Goal: Task Accomplishment & Management: Use online tool/utility

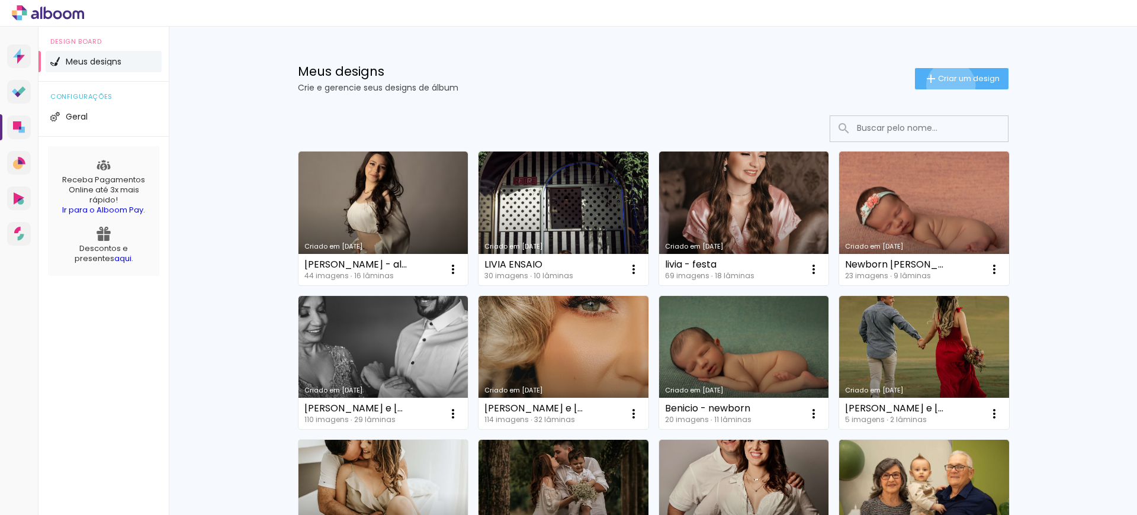
click at [947, 82] on paper-button "Criar um design" at bounding box center [962, 78] width 94 height 21
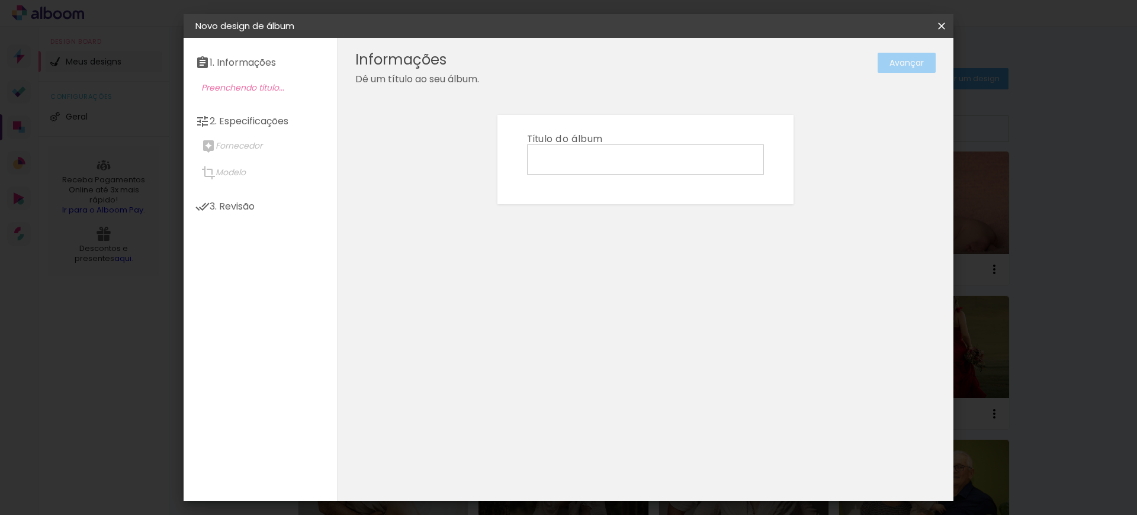
click at [580, 161] on input at bounding box center [645, 159] width 229 height 18
type input "Casamento [DEMOGRAPHIC_DATA]"
type paper-input "Casamento [DEMOGRAPHIC_DATA]"
click at [0, 0] on header "Informações Dê um título ao seu álbum. Avançar" at bounding box center [0, 0] width 0 height 0
click at [888, 63] on paper-button "Avançar" at bounding box center [906, 63] width 58 height 20
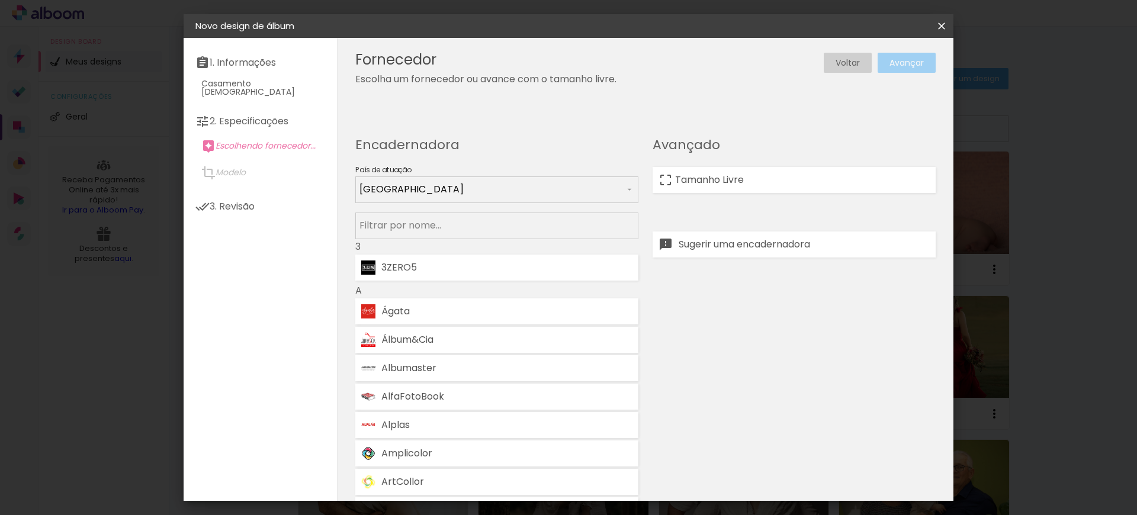
click at [520, 222] on input at bounding box center [496, 225] width 275 height 15
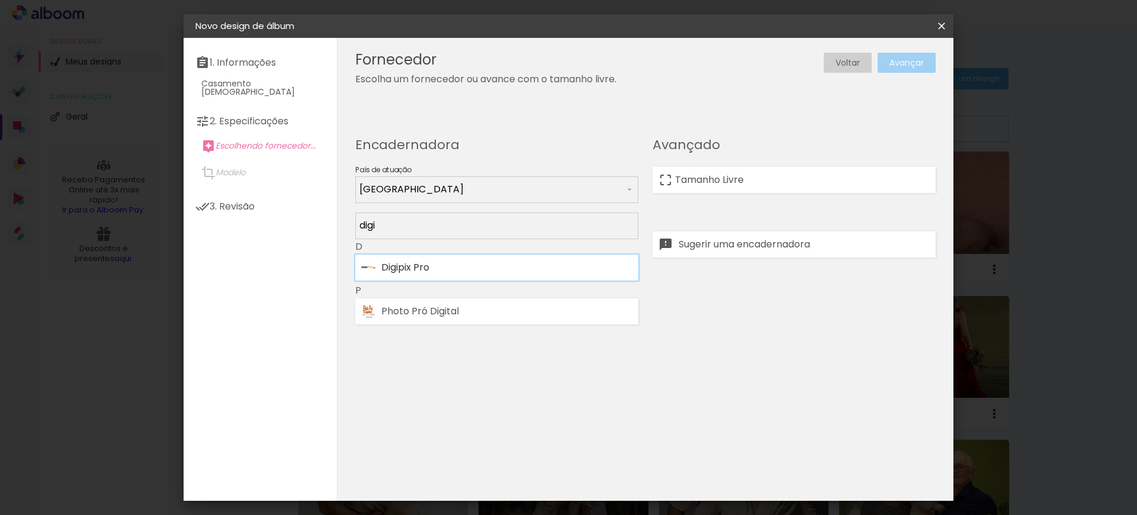
type input "digi"
type paper-input "digi"
drag, startPoint x: 427, startPoint y: 270, endPoint x: 435, endPoint y: 270, distance: 8.3
click at [427, 270] on div "Digipix Pro" at bounding box center [506, 267] width 251 height 9
click at [0, 0] on slot "Avançar" at bounding box center [0, 0] width 0 height 0
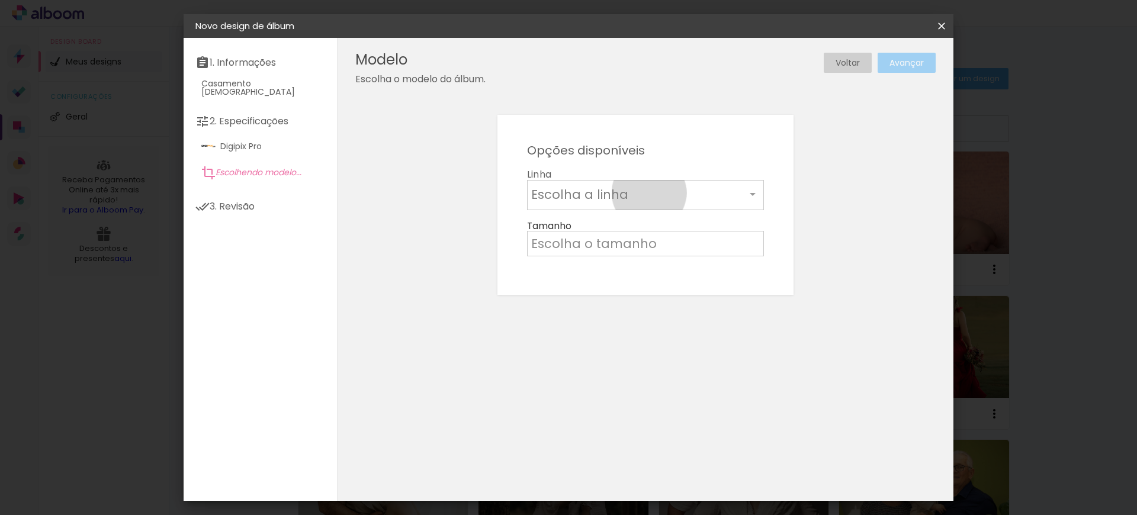
click at [649, 193] on input "text" at bounding box center [638, 194] width 214 height 18
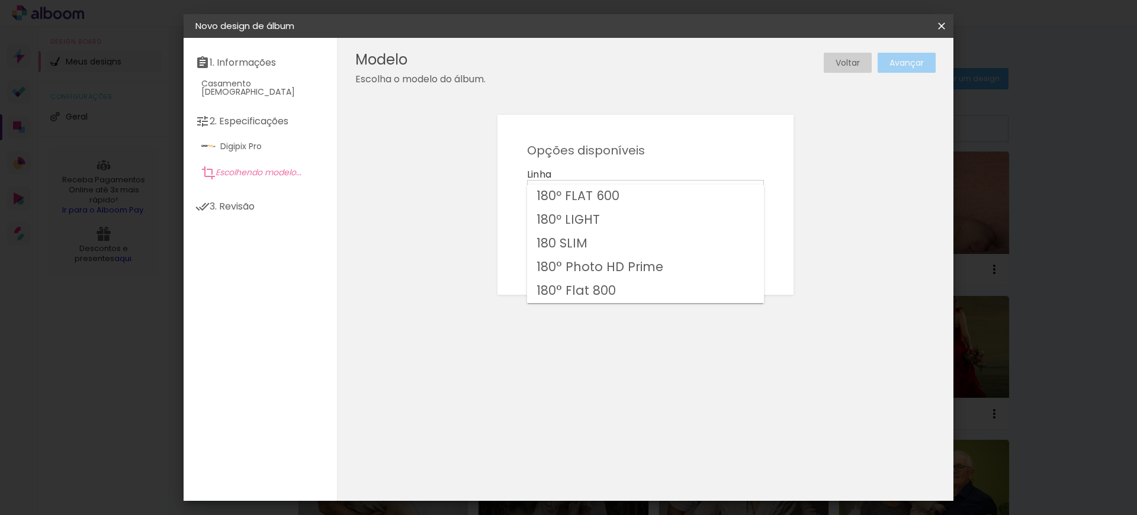
click at [627, 290] on paper-item "180° Flat 800" at bounding box center [645, 291] width 237 height 24
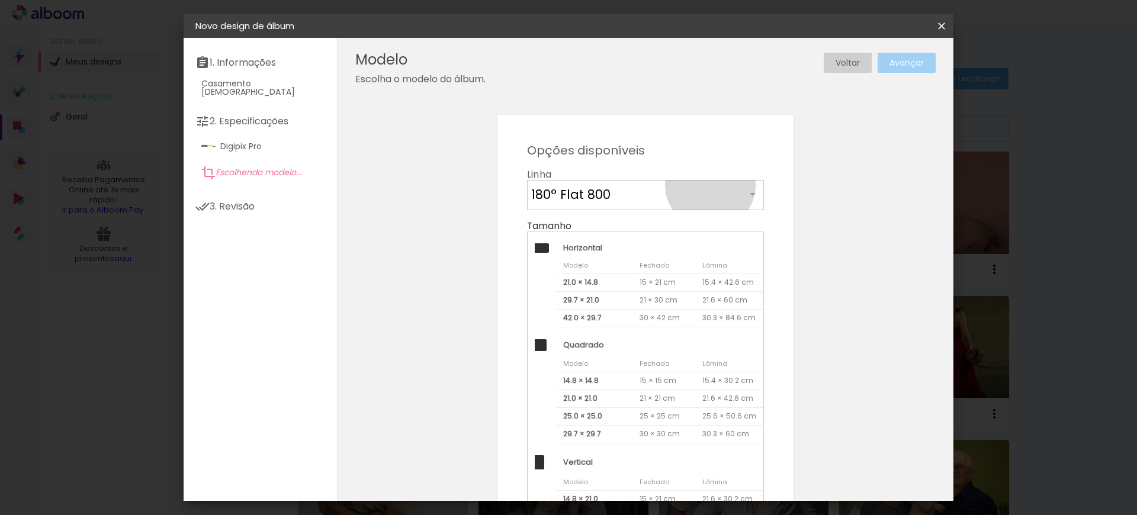
click at [705, 185] on input "180° Flat 800" at bounding box center [638, 194] width 214 height 18
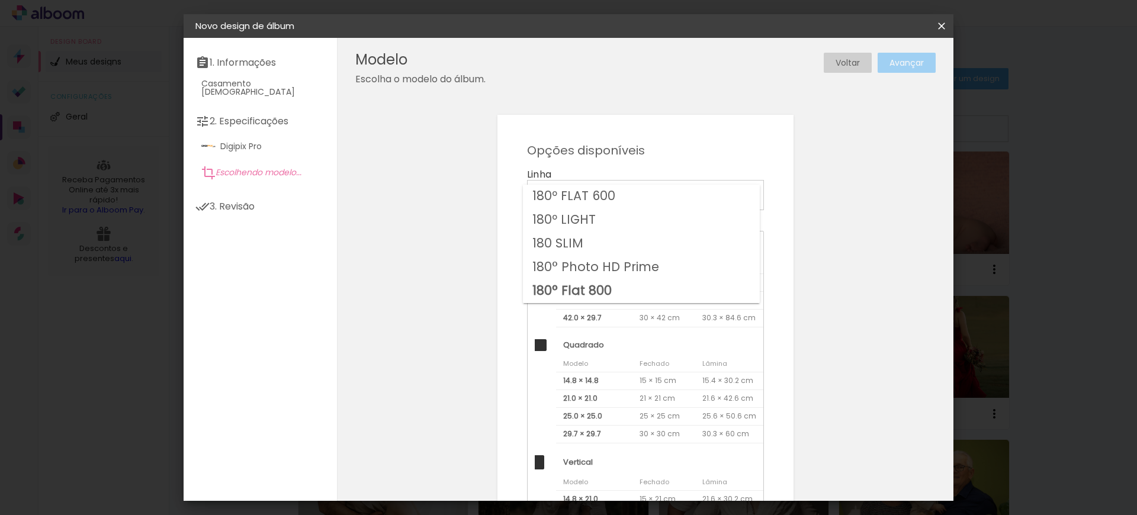
click at [661, 268] on paper-item "180° Photo HD Prime" at bounding box center [641, 268] width 237 height 24
type input "180° Photo HD Prime"
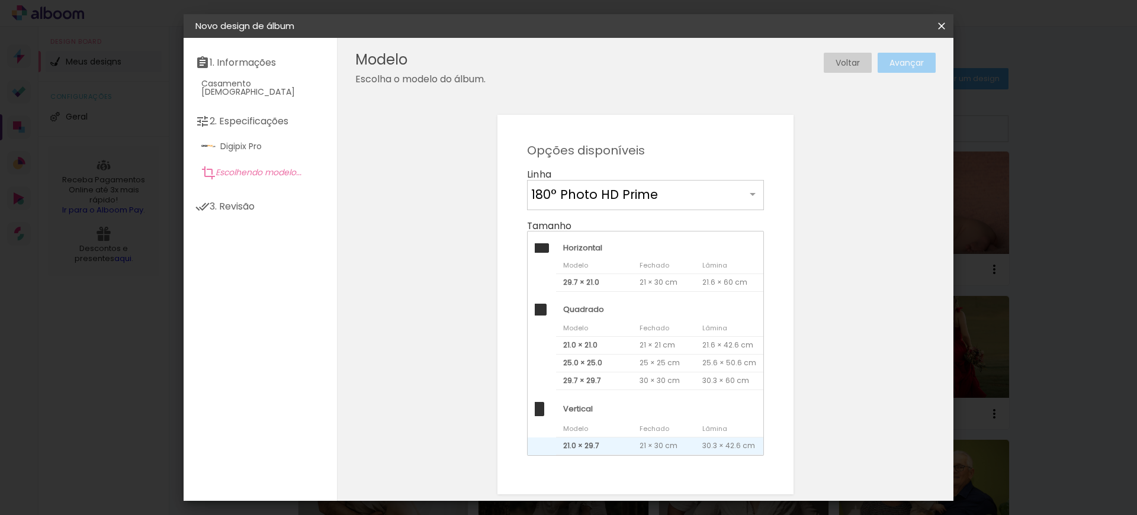
drag, startPoint x: 600, startPoint y: 443, endPoint x: 610, endPoint y: 446, distance: 9.9
click at [602, 445] on span "21.0 × 29.7" at bounding box center [594, 447] width 76 height 18
click at [0, 0] on slot "Avançar" at bounding box center [0, 0] width 0 height 0
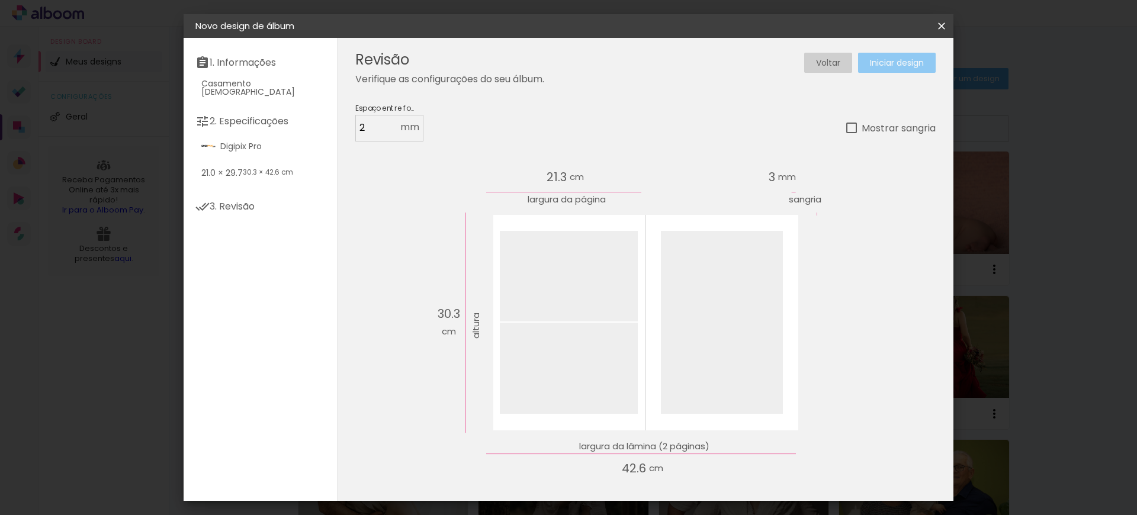
click at [900, 68] on paper-button "Iniciar design" at bounding box center [897, 63] width 78 height 20
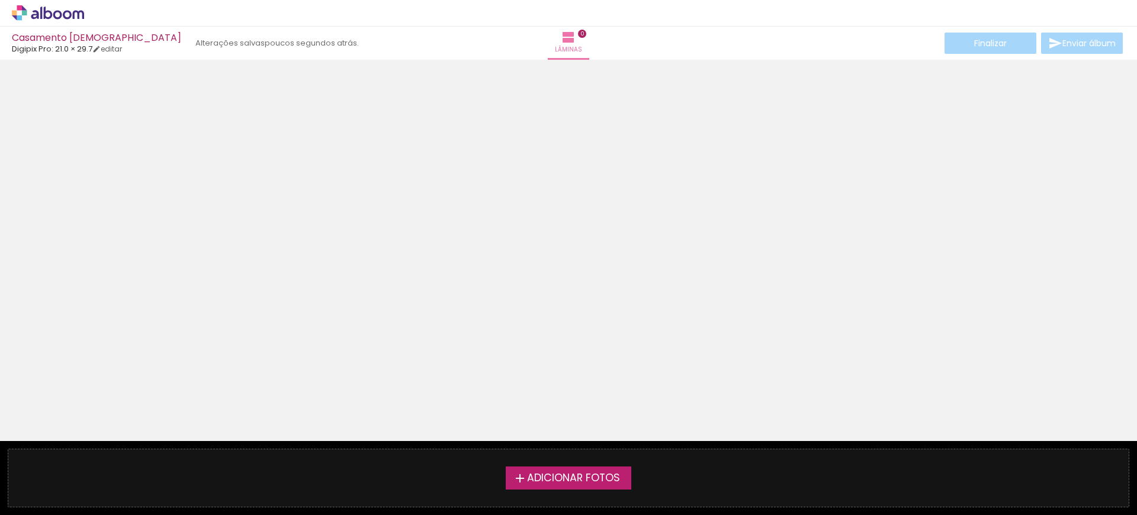
click at [564, 480] on span "Adicionar Fotos" at bounding box center [573, 478] width 93 height 11
click at [0, 0] on input "file" at bounding box center [0, 0] width 0 height 0
click at [576, 478] on span "Adicionar Fotos" at bounding box center [573, 478] width 93 height 11
click at [0, 0] on input "file" at bounding box center [0, 0] width 0 height 0
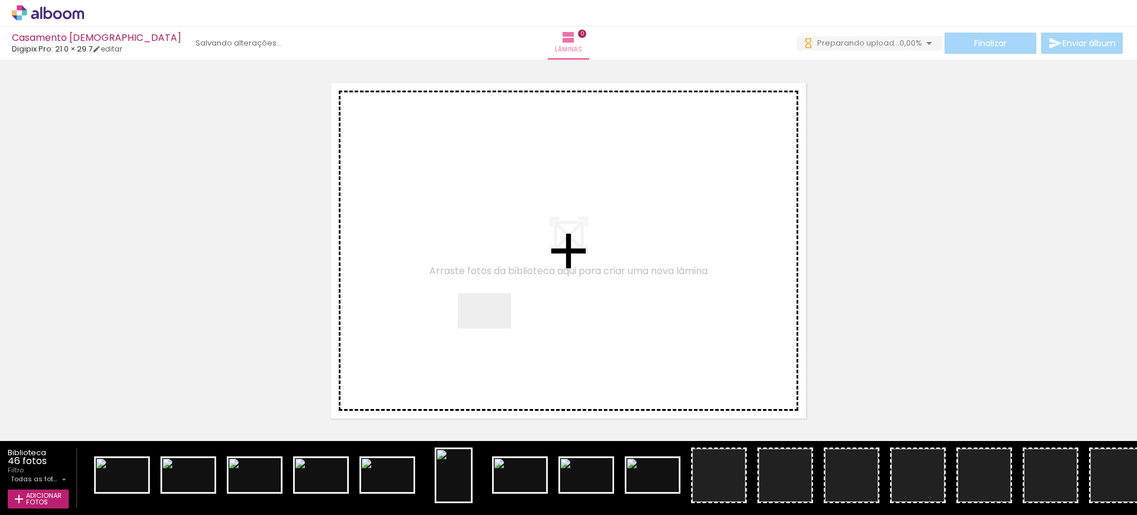
drag, startPoint x: 130, startPoint y: 478, endPoint x: 488, endPoint y: 331, distance: 386.6
click at [488, 331] on quentale-workspace at bounding box center [568, 257] width 1137 height 515
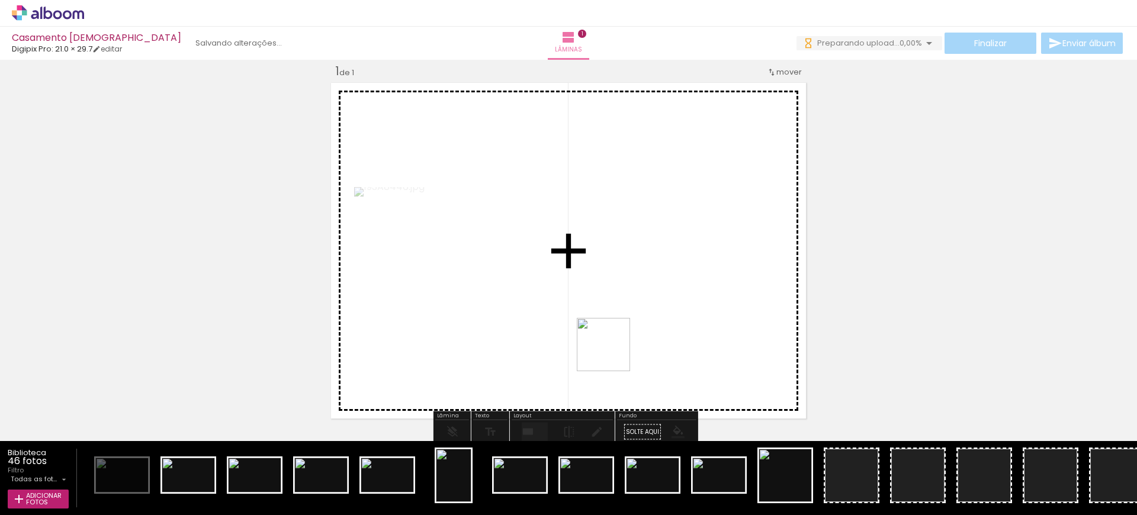
drag, startPoint x: 198, startPoint y: 478, endPoint x: 620, endPoint y: 351, distance: 440.9
click at [620, 351] on quentale-workspace at bounding box center [568, 257] width 1137 height 515
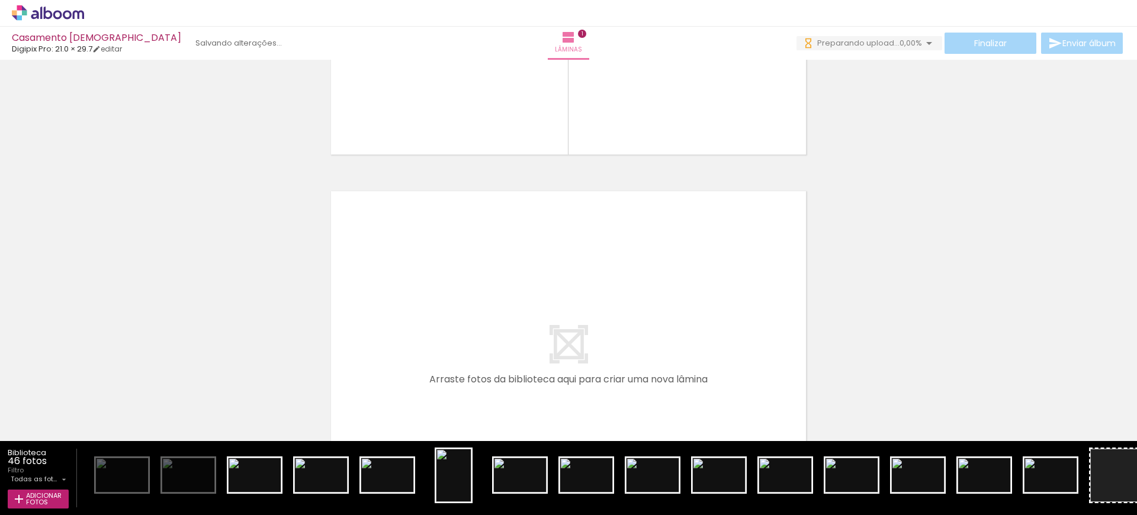
drag, startPoint x: 261, startPoint y: 478, endPoint x: 475, endPoint y: 355, distance: 246.7
click at [475, 355] on quentale-workspace at bounding box center [568, 257] width 1137 height 515
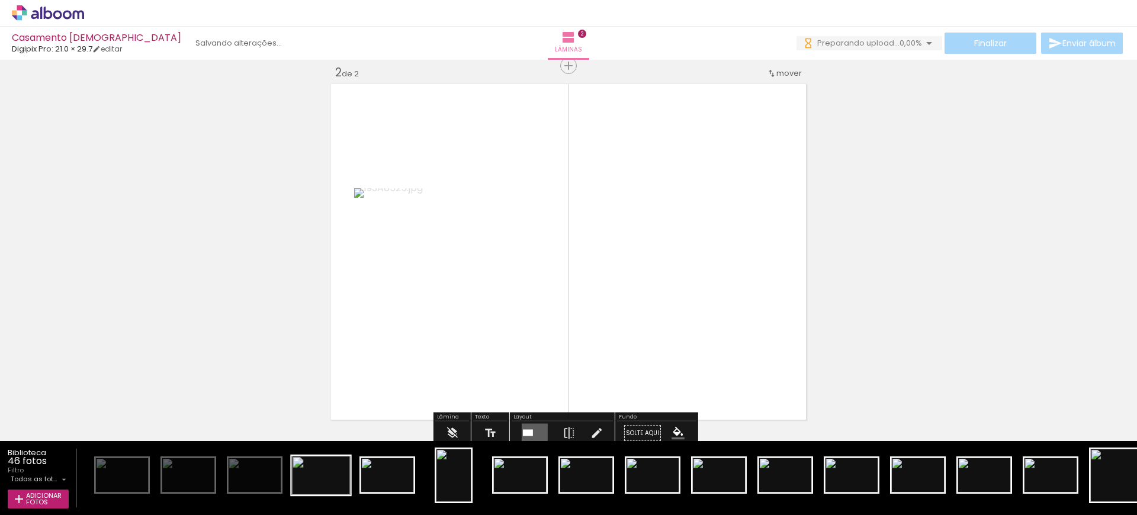
scroll to position [387, 0]
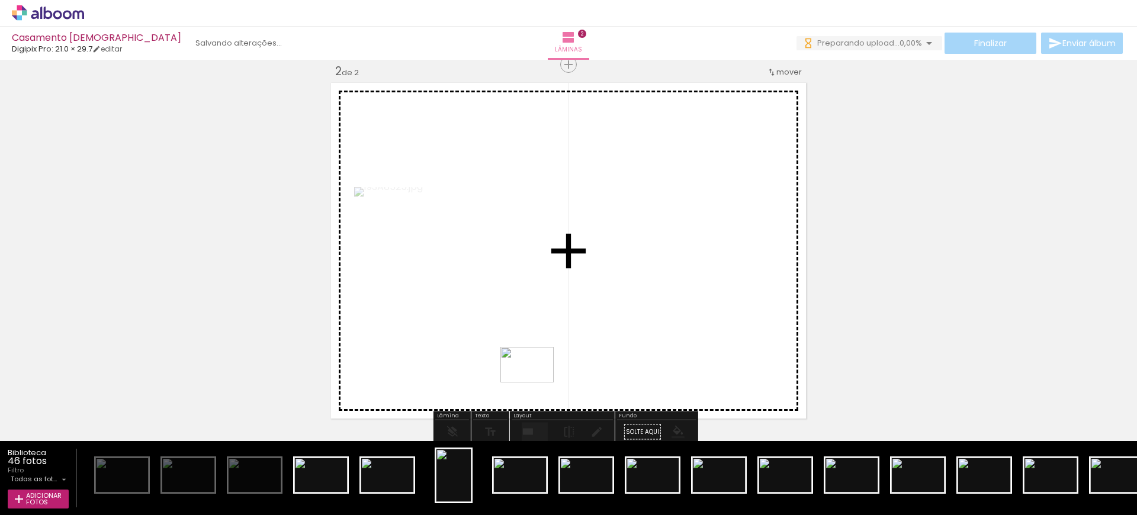
drag, startPoint x: 316, startPoint y: 488, endPoint x: 596, endPoint y: 365, distance: 305.9
click at [596, 365] on quentale-workspace at bounding box center [568, 257] width 1137 height 515
drag, startPoint x: 398, startPoint y: 484, endPoint x: 503, endPoint y: 405, distance: 131.1
click at [503, 405] on quentale-workspace at bounding box center [568, 257] width 1137 height 515
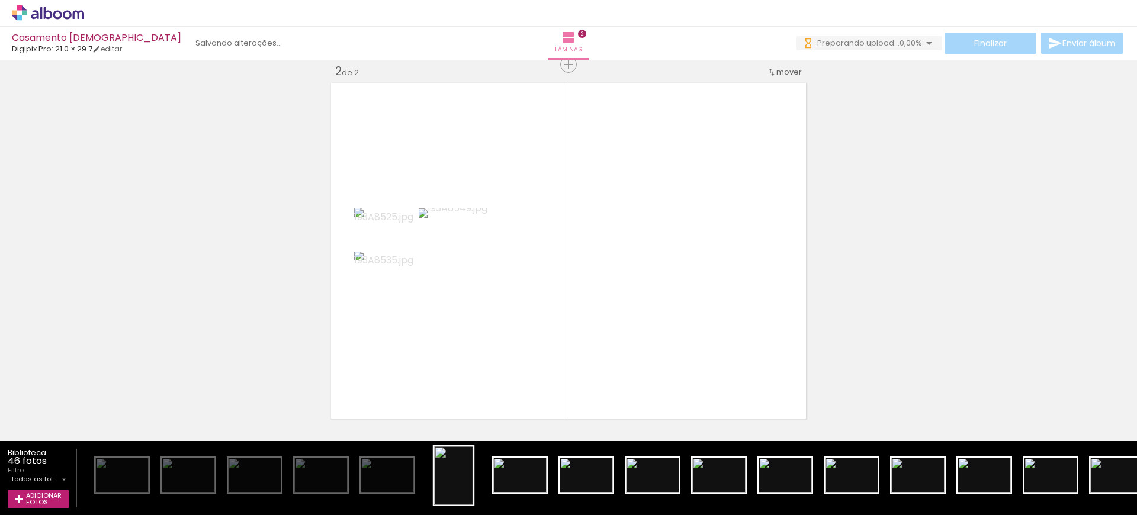
scroll to position [0, 0]
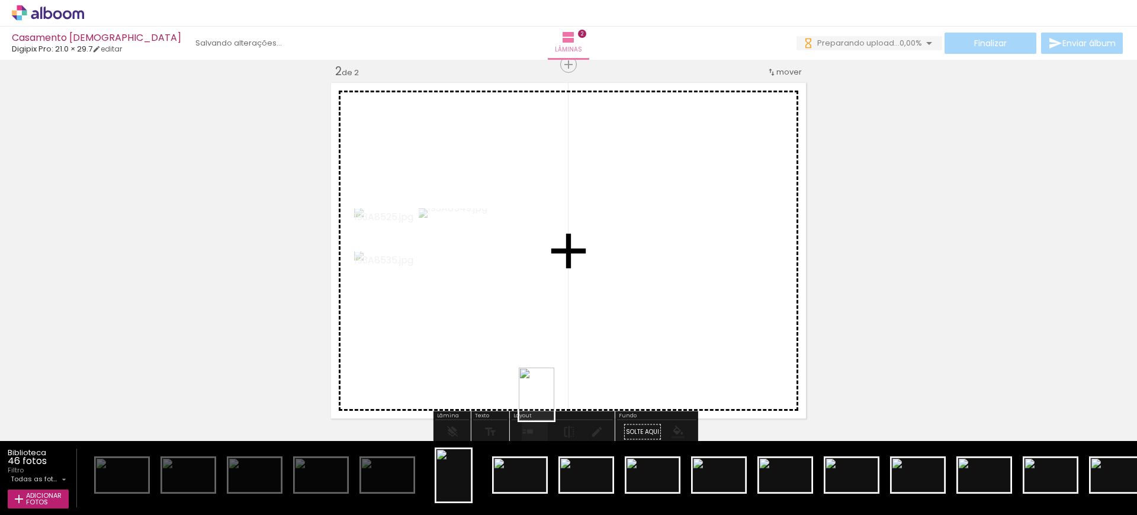
drag, startPoint x: 454, startPoint y: 485, endPoint x: 631, endPoint y: 316, distance: 245.0
click at [631, 316] on quentale-workspace at bounding box center [568, 257] width 1137 height 515
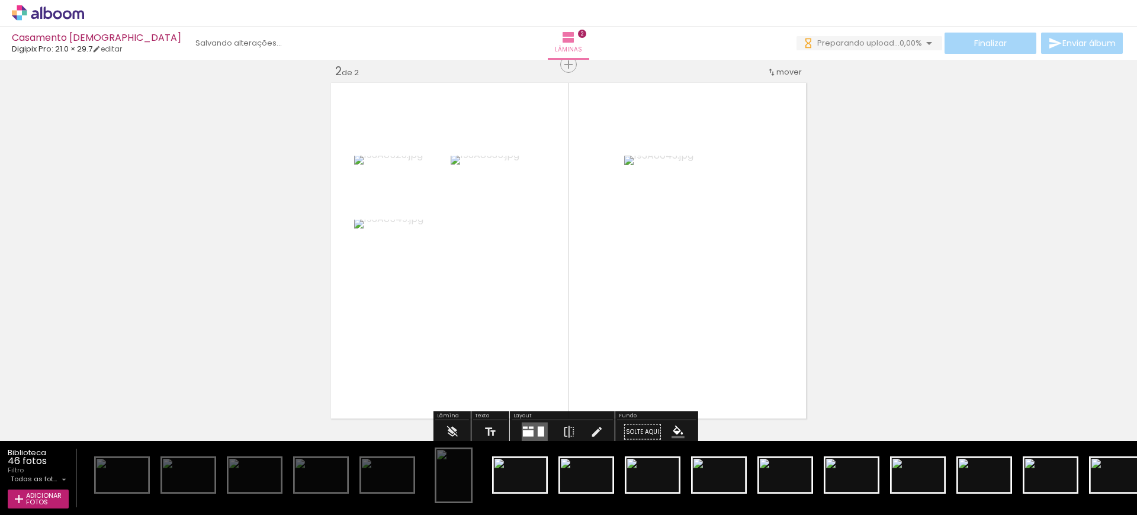
click at [531, 435] on quentale-layouter at bounding box center [535, 432] width 26 height 19
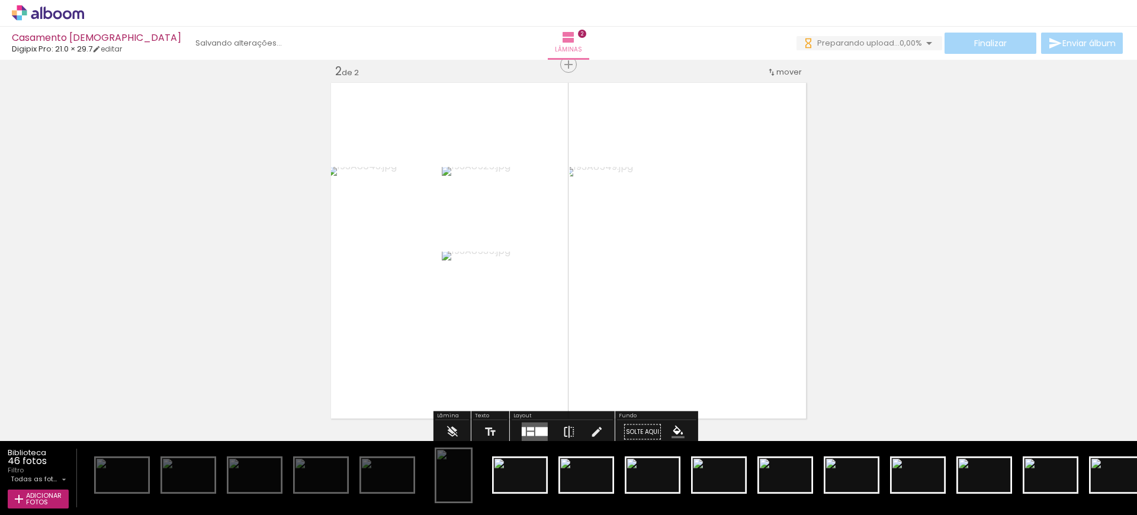
click at [562, 429] on iron-icon at bounding box center [568, 432] width 13 height 24
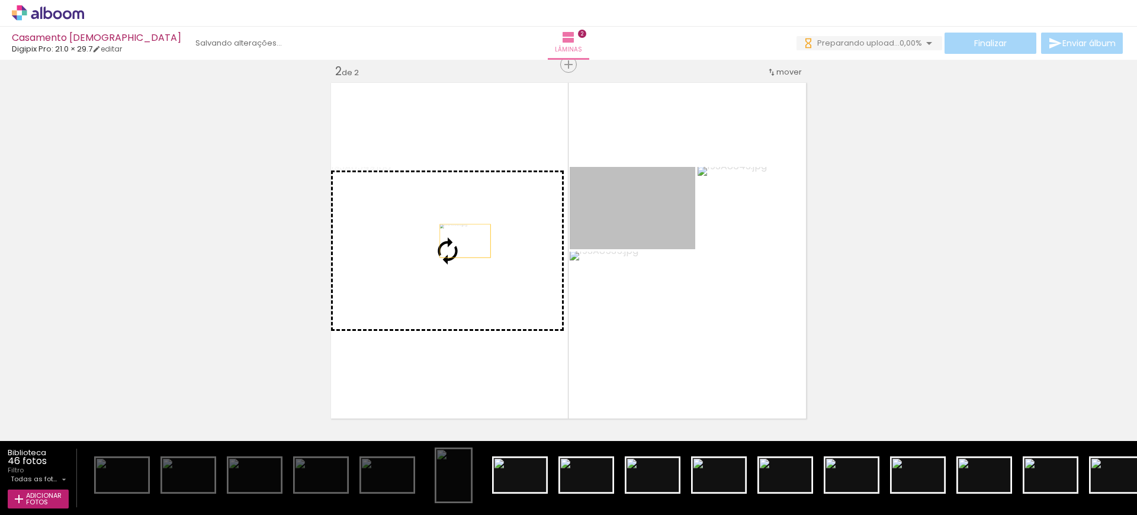
drag, startPoint x: 658, startPoint y: 214, endPoint x: 461, endPoint y: 241, distance: 199.6
click at [0, 0] on slot at bounding box center [0, 0] width 0 height 0
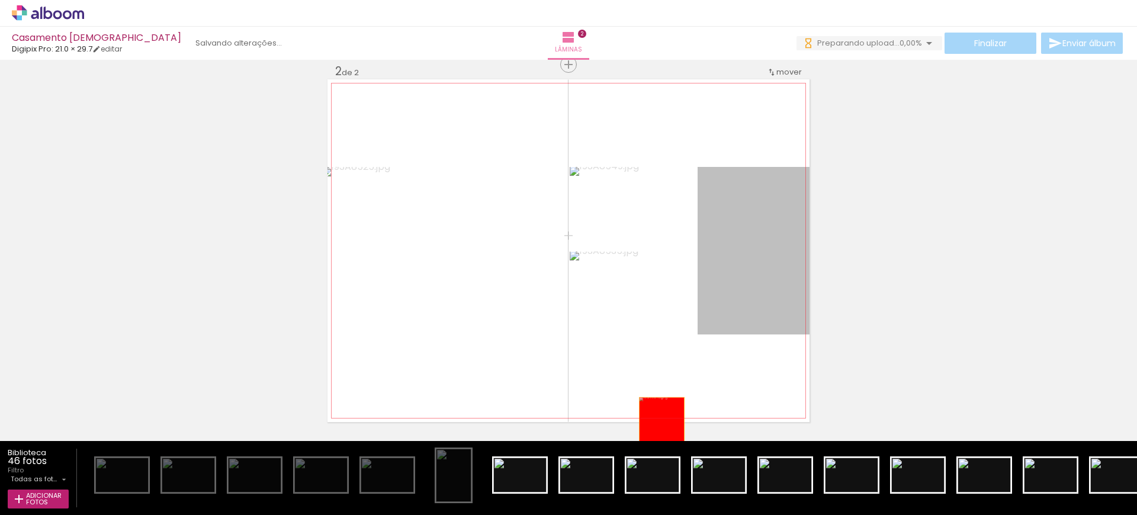
drag, startPoint x: 741, startPoint y: 273, endPoint x: 644, endPoint y: 439, distance: 192.1
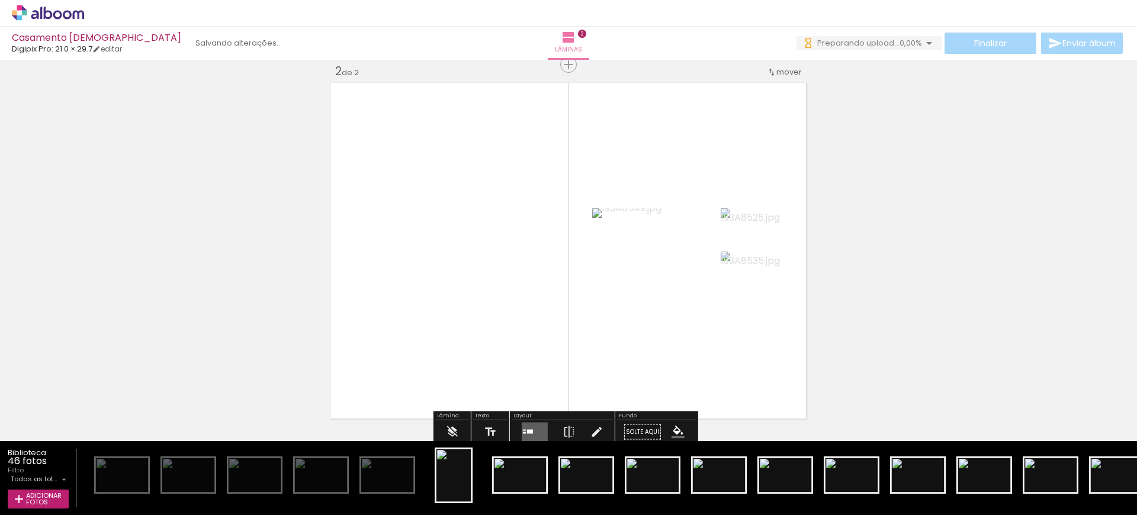
click at [641, 275] on quentale-photo at bounding box center [655, 250] width 126 height 84
click at [634, 332] on quentale-layouter at bounding box center [568, 250] width 482 height 343
click at [528, 427] on quentale-layouter at bounding box center [535, 432] width 26 height 19
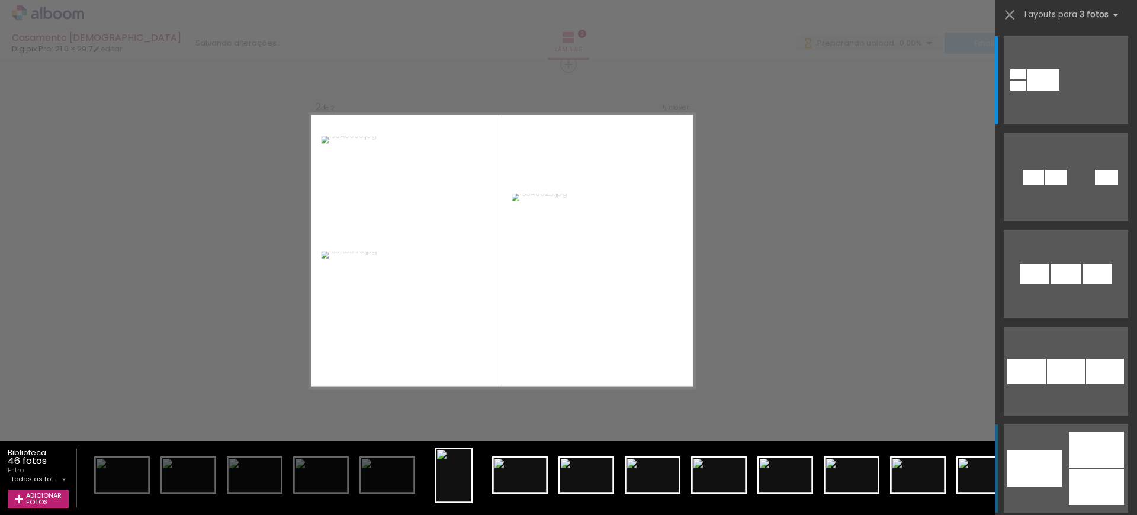
click at [1033, 221] on quentale-layouter at bounding box center [1066, 177] width 124 height 88
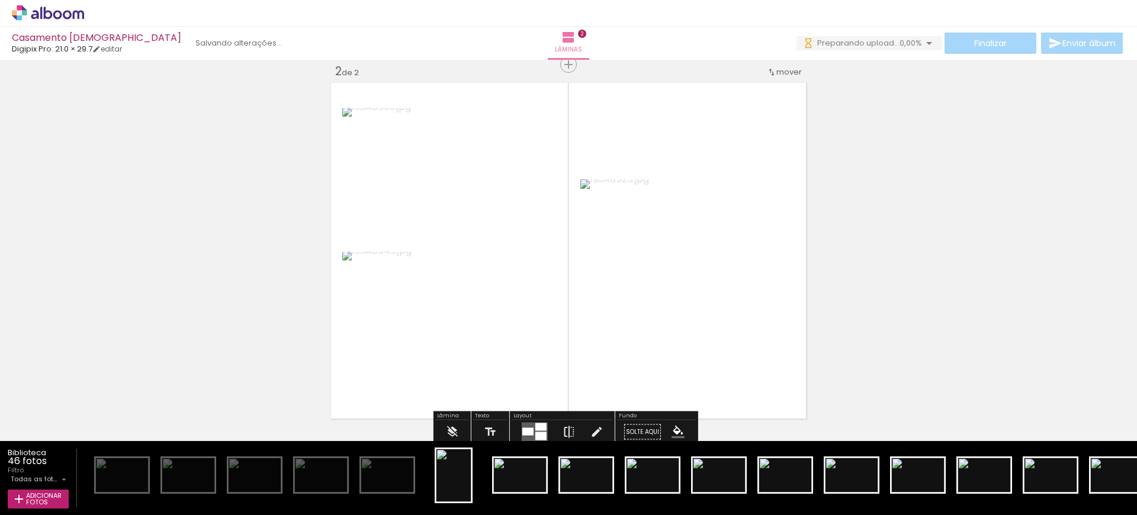
click at [569, 427] on iron-icon at bounding box center [568, 432] width 13 height 24
click at [953, 287] on div "Inserir lâmina 1 de 2 Inserir lâmina 2 de 2" at bounding box center [568, 236] width 1137 height 1118
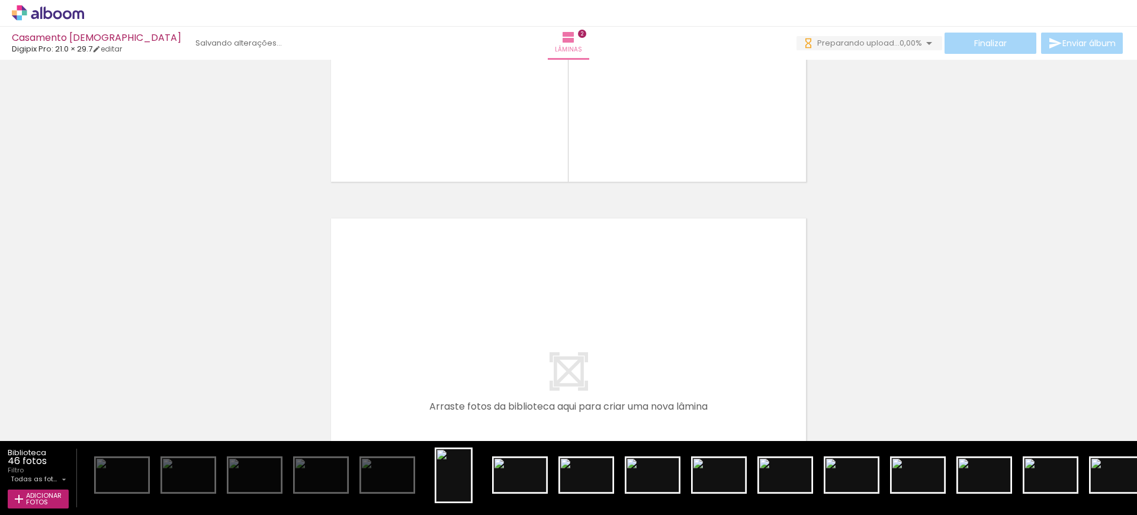
scroll to position [648, 0]
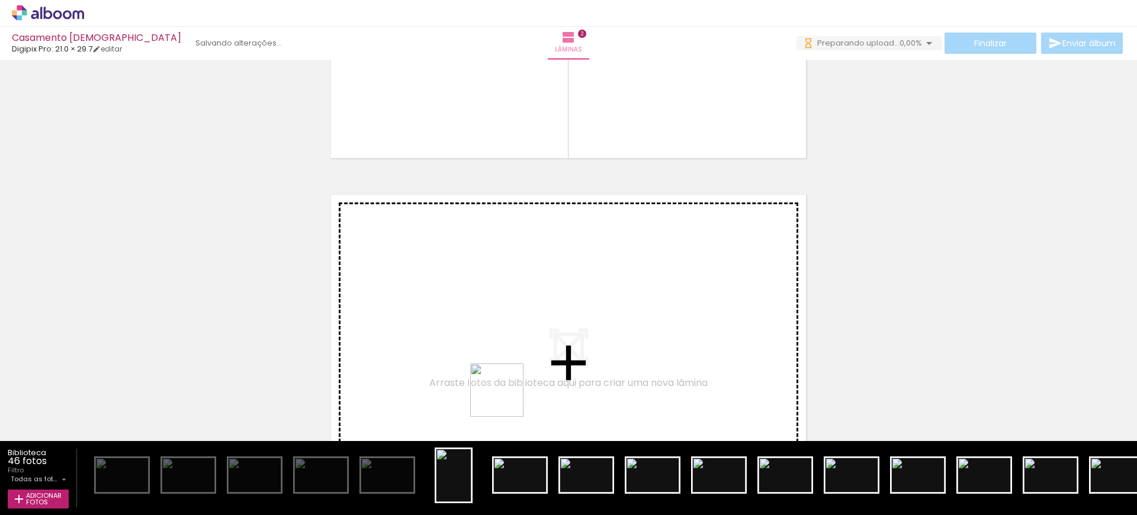
drag, startPoint x: 456, startPoint y: 475, endPoint x: 523, endPoint y: 373, distance: 122.3
click at [523, 373] on quentale-workspace at bounding box center [568, 257] width 1137 height 515
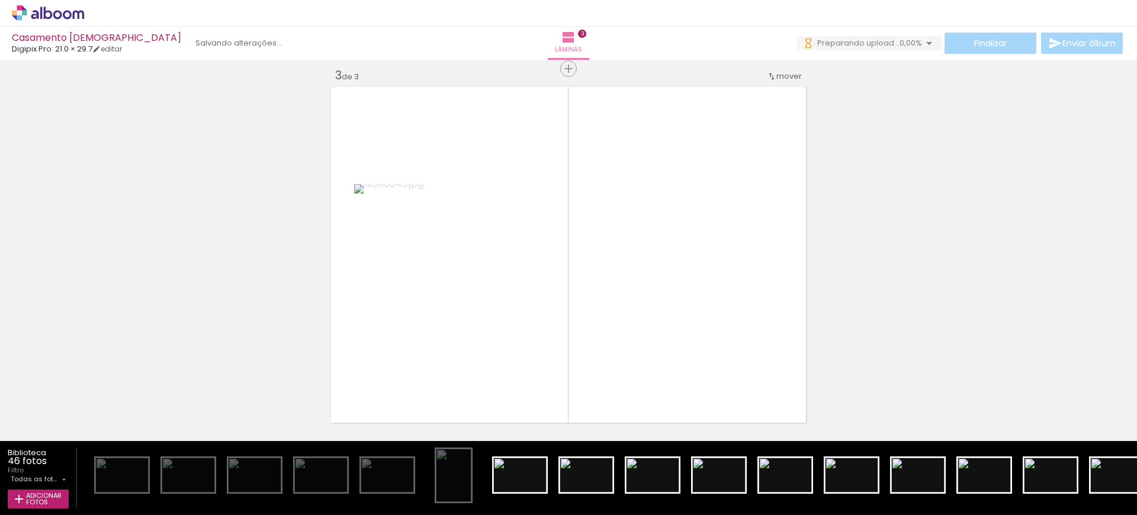
scroll to position [760, 0]
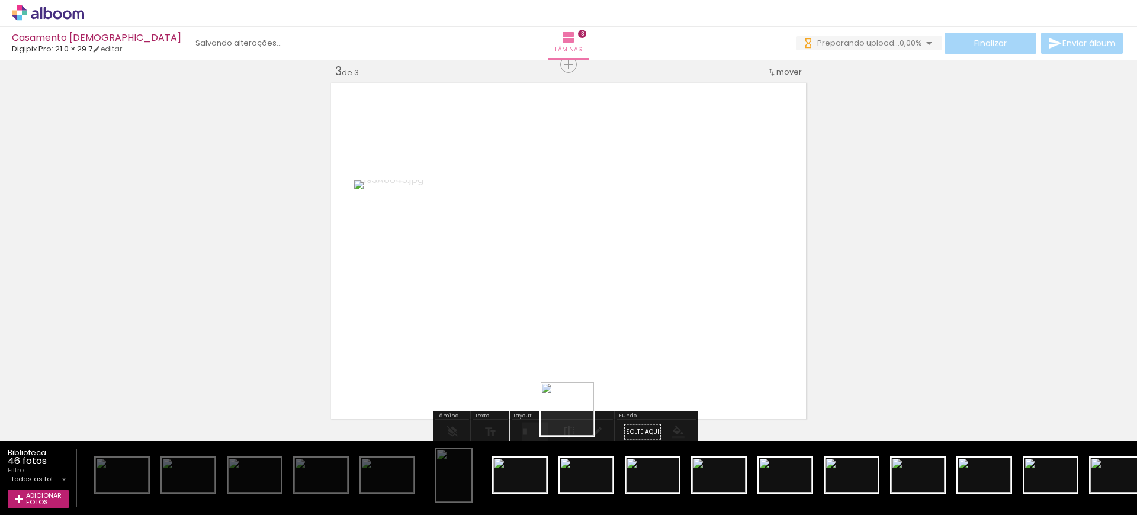
drag, startPoint x: 530, startPoint y: 469, endPoint x: 599, endPoint y: 444, distance: 73.0
click at [615, 362] on quentale-workspace at bounding box center [568, 257] width 1137 height 515
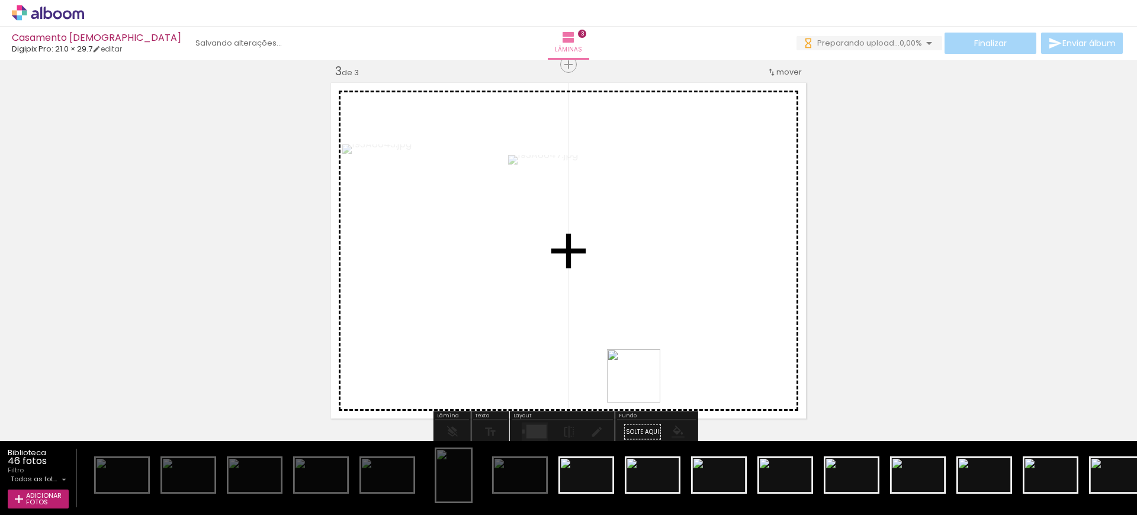
drag, startPoint x: 602, startPoint y: 465, endPoint x: 647, endPoint y: 377, distance: 99.0
click at [647, 377] on quentale-workspace at bounding box center [568, 257] width 1137 height 515
drag, startPoint x: 647, startPoint y: 484, endPoint x: 652, endPoint y: 391, distance: 93.1
click at [652, 391] on quentale-workspace at bounding box center [568, 257] width 1137 height 515
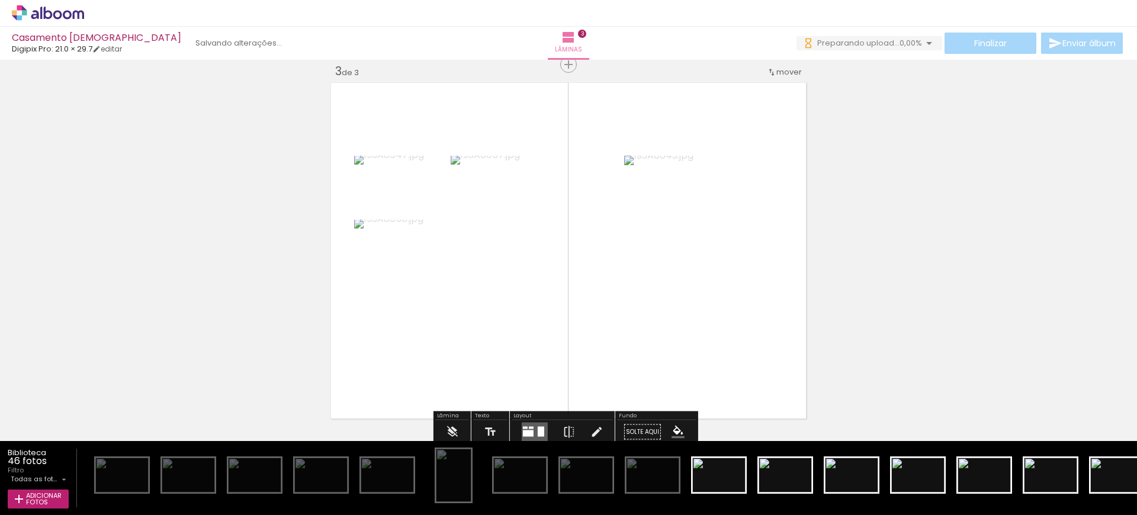
click at [540, 431] on div at bounding box center [541, 432] width 7 height 10
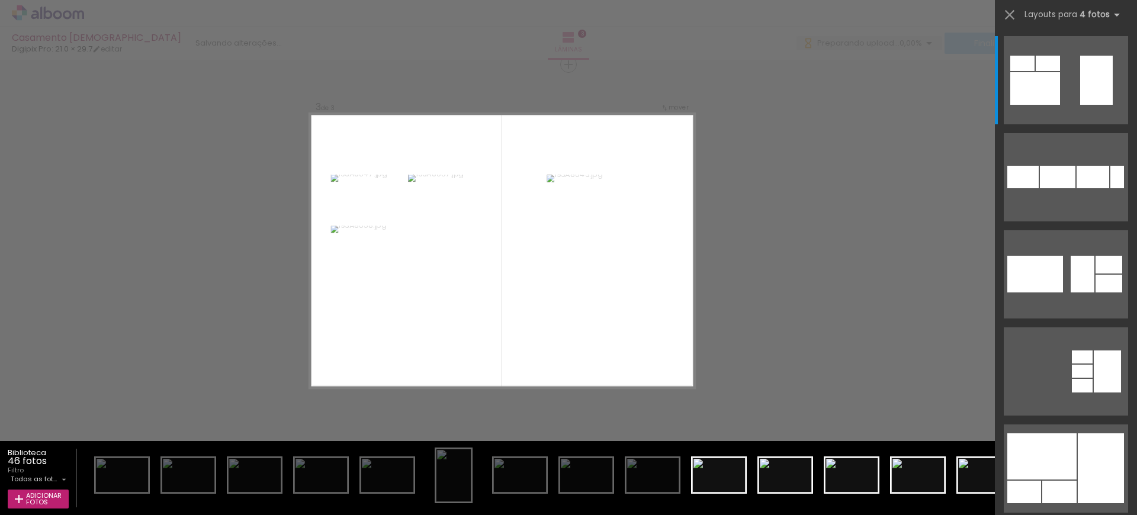
scroll to position [464, 0]
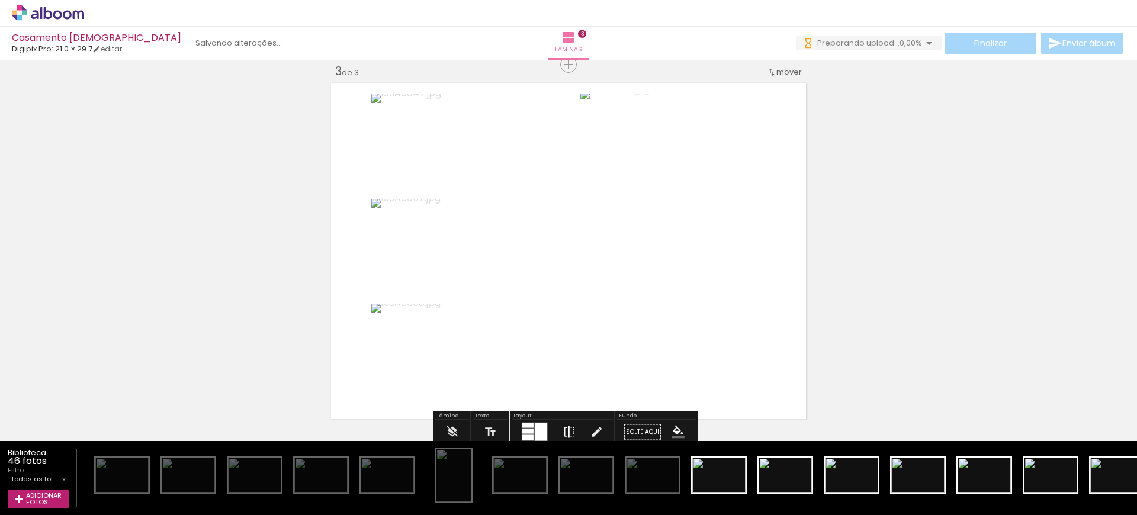
click at [566, 431] on iron-icon at bounding box center [568, 432] width 13 height 24
click at [932, 287] on div "Inserir lâmina 1 de 3 Inserir lâmina 2 de 3 Inserir lâmina 3 de 3" at bounding box center [568, 49] width 1137 height 1490
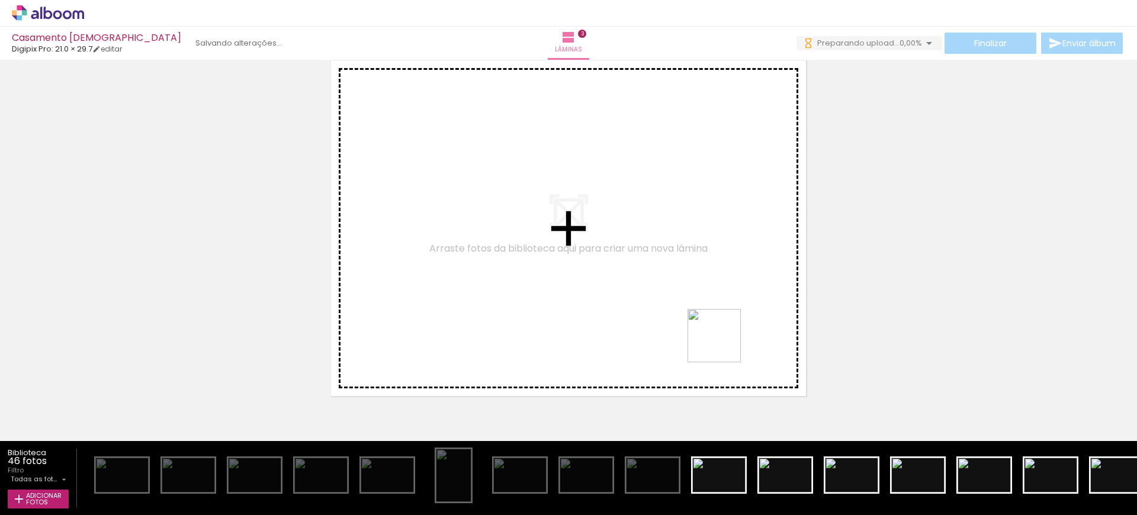
drag, startPoint x: 734, startPoint y: 403, endPoint x: 727, endPoint y: 340, distance: 63.2
click at [727, 340] on quentale-workspace at bounding box center [568, 257] width 1137 height 515
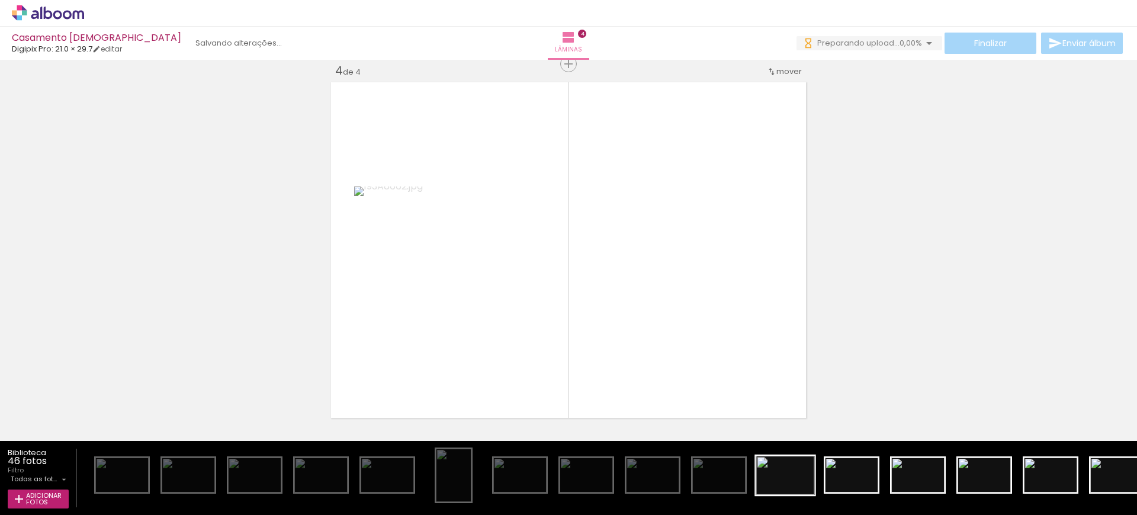
scroll to position [1132, 0]
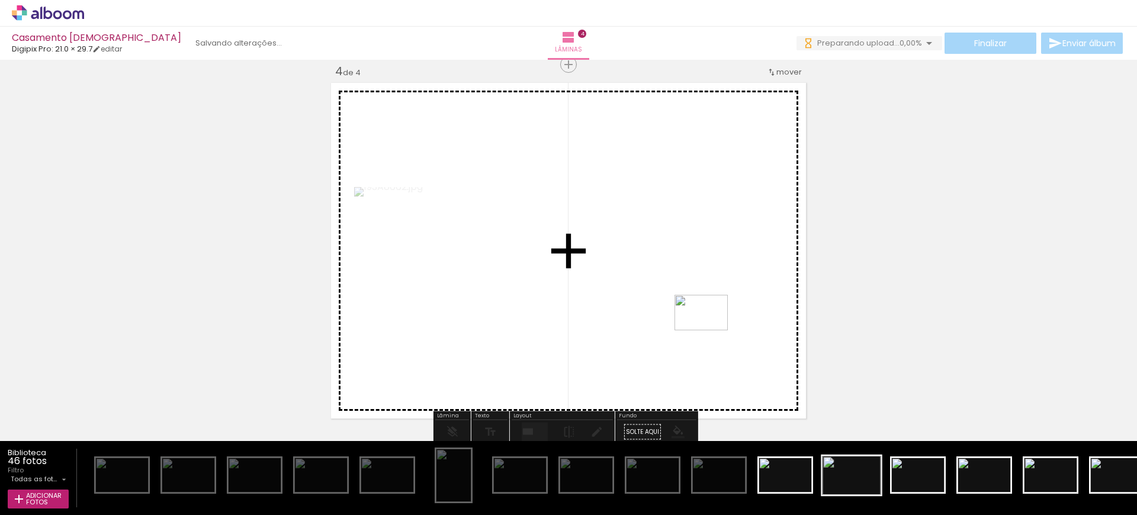
drag, startPoint x: 792, startPoint y: 475, endPoint x: 869, endPoint y: 485, distance: 77.0
click at [711, 330] on quentale-workspace at bounding box center [568, 257] width 1137 height 515
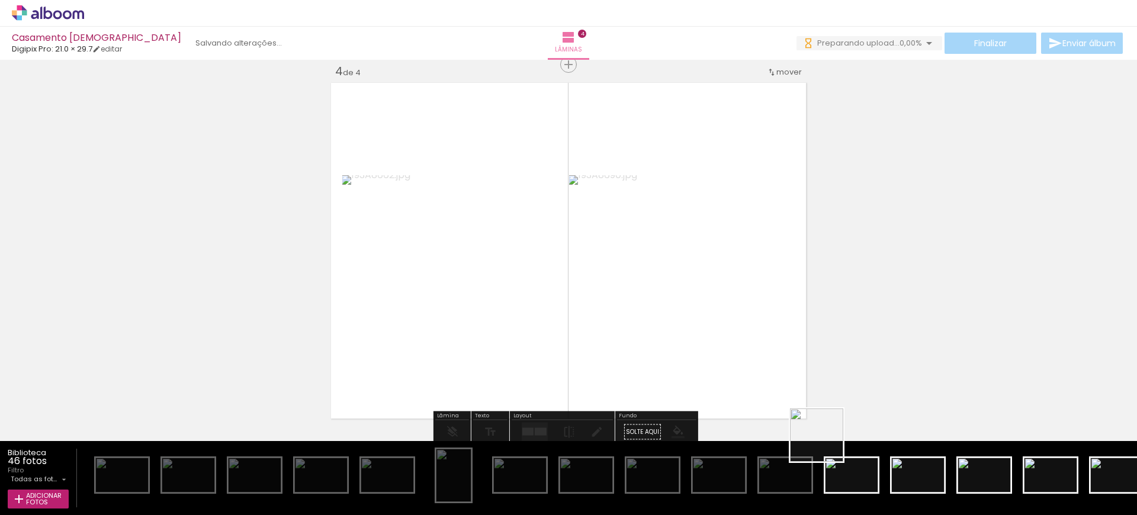
drag, startPoint x: 852, startPoint y: 480, endPoint x: 693, endPoint y: 375, distance: 190.2
click at [693, 375] on quentale-workspace at bounding box center [568, 257] width 1137 height 515
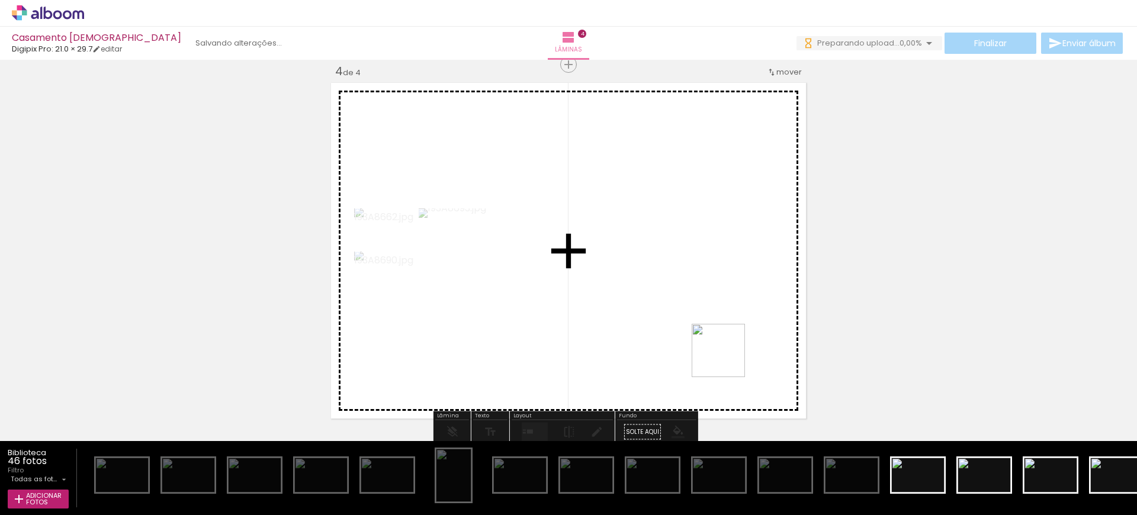
drag, startPoint x: 923, startPoint y: 481, endPoint x: 706, endPoint y: 340, distance: 258.8
click at [706, 340] on quentale-workspace at bounding box center [568, 257] width 1137 height 515
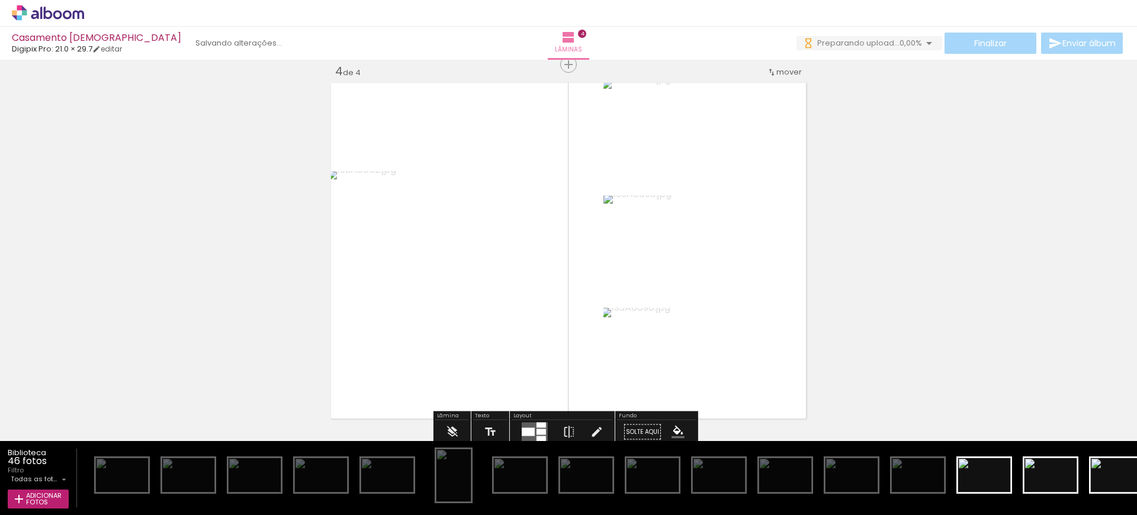
click at [536, 430] on div at bounding box center [540, 432] width 9 height 6
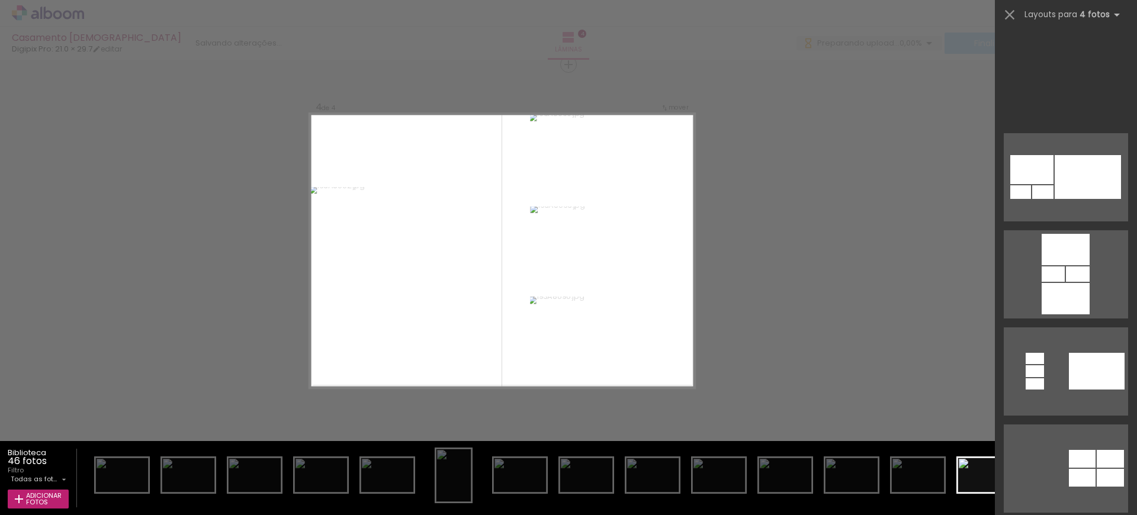
scroll to position [464, 0]
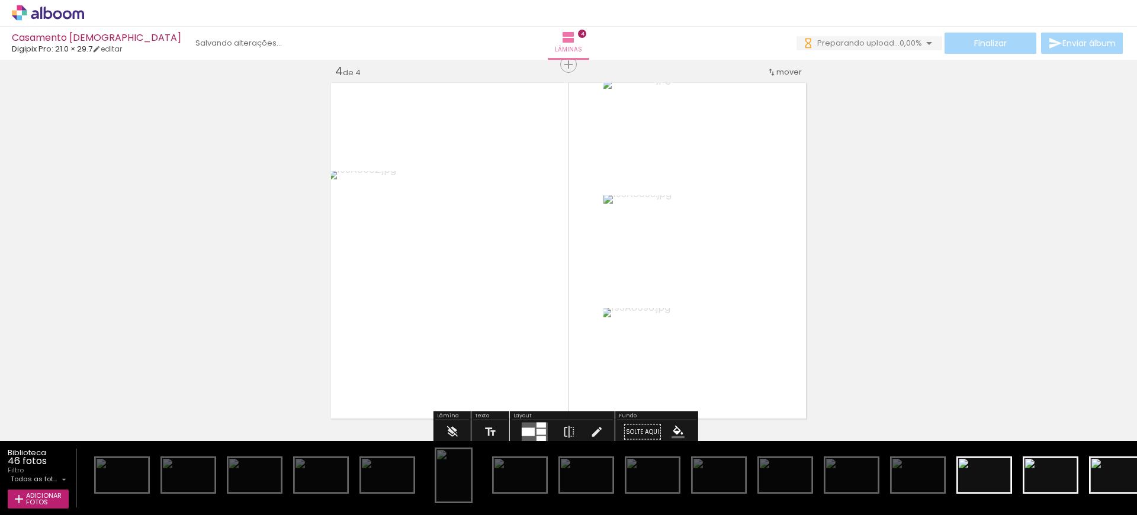
click at [532, 428] on div at bounding box center [528, 432] width 13 height 8
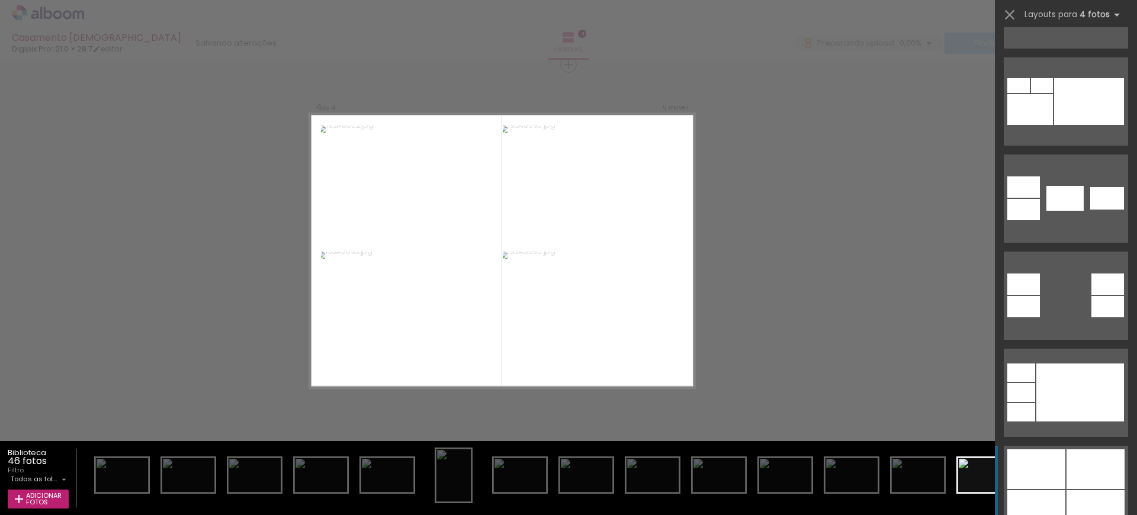
drag, startPoint x: 1086, startPoint y: 465, endPoint x: 1078, endPoint y: 467, distance: 8.4
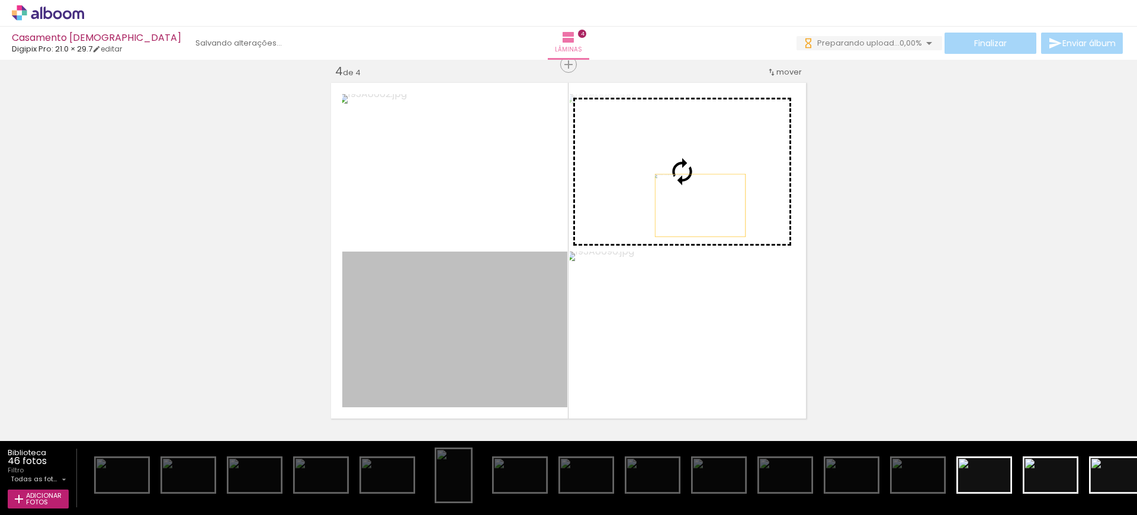
drag, startPoint x: 515, startPoint y: 317, endPoint x: 703, endPoint y: 193, distance: 225.6
click at [0, 0] on slot at bounding box center [0, 0] width 0 height 0
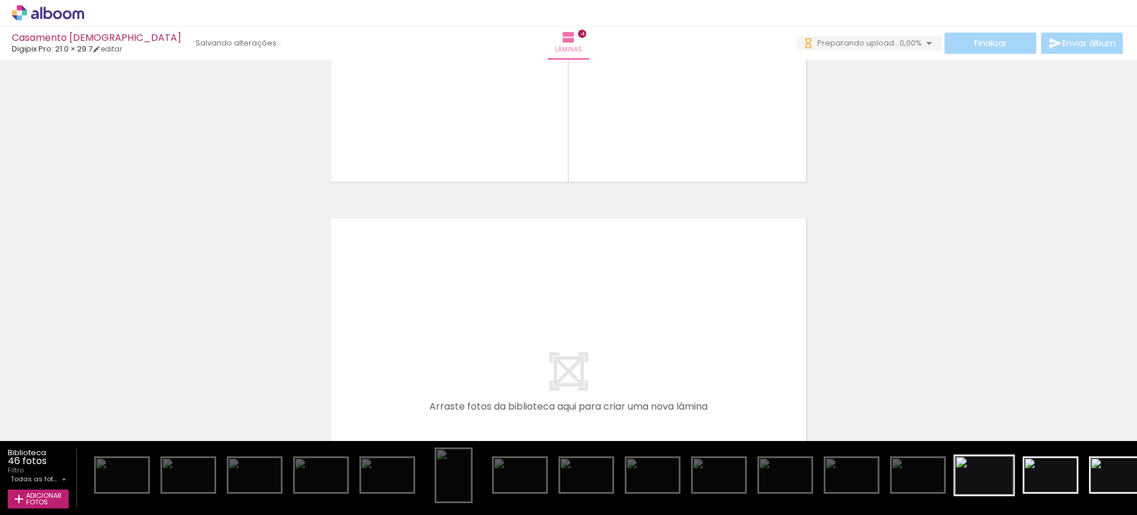
scroll to position [1393, 0]
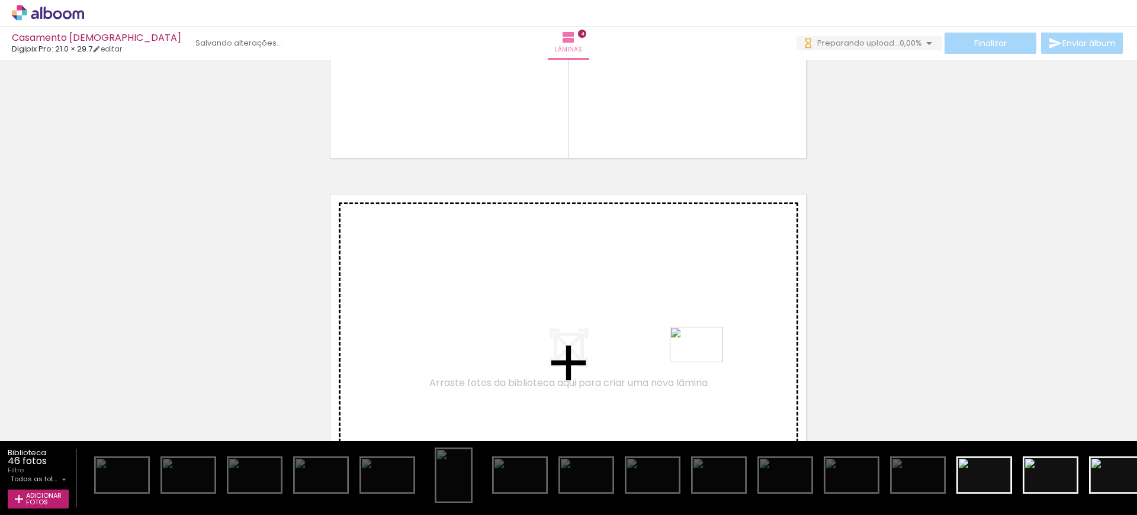
drag, startPoint x: 970, startPoint y: 480, endPoint x: 705, endPoint y: 358, distance: 292.3
click at [705, 358] on quentale-workspace at bounding box center [568, 257] width 1137 height 515
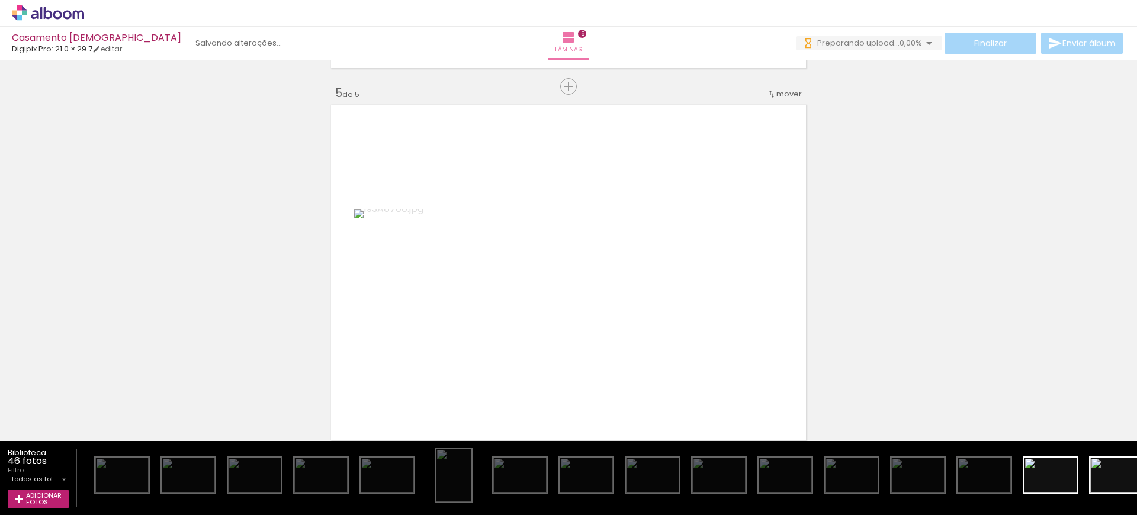
scroll to position [1505, 0]
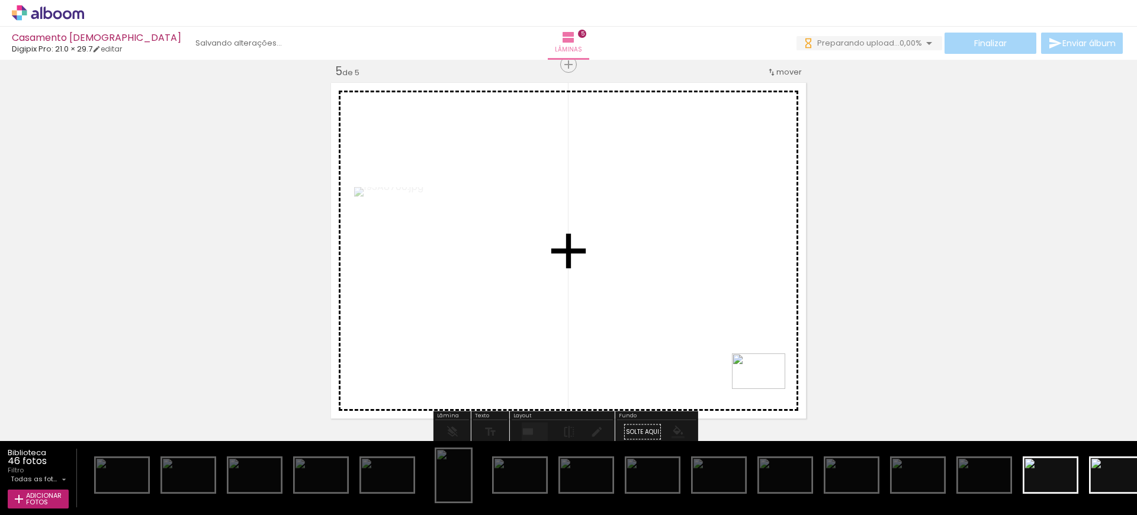
drag, startPoint x: 1046, startPoint y: 477, endPoint x: 676, endPoint y: 345, distance: 392.9
click at [676, 345] on quentale-workspace at bounding box center [568, 257] width 1137 height 515
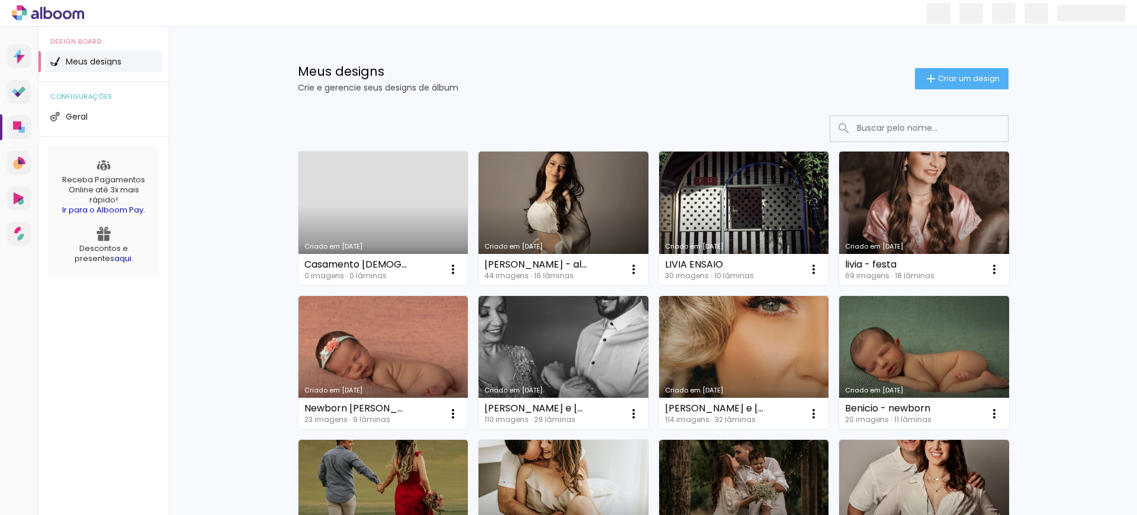
click at [372, 230] on link "Criado em [DATE]" at bounding box center [383, 219] width 170 height 134
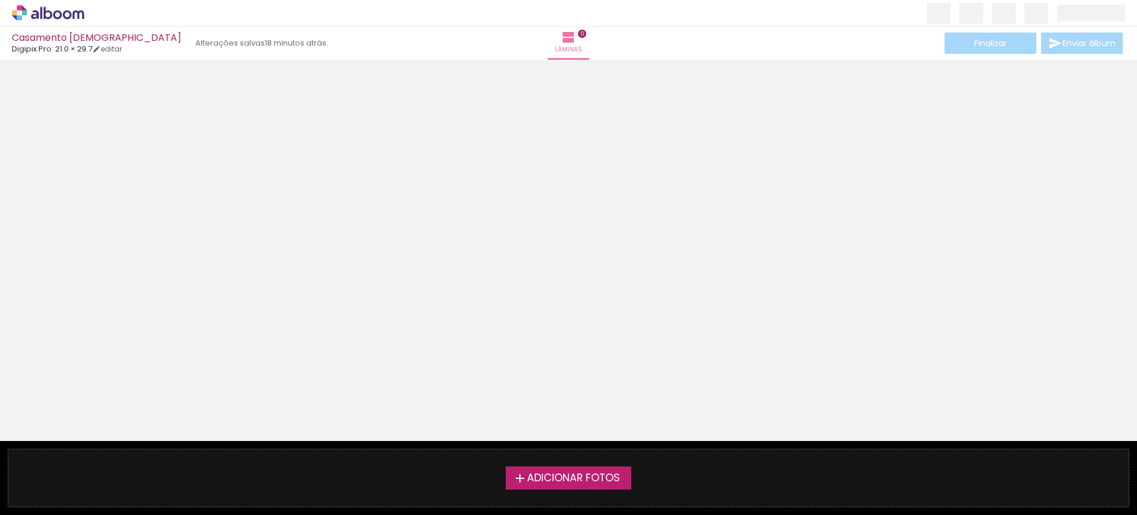
click at [571, 474] on span "Adicionar Fotos" at bounding box center [573, 478] width 93 height 11
click at [0, 0] on input "file" at bounding box center [0, 0] width 0 height 0
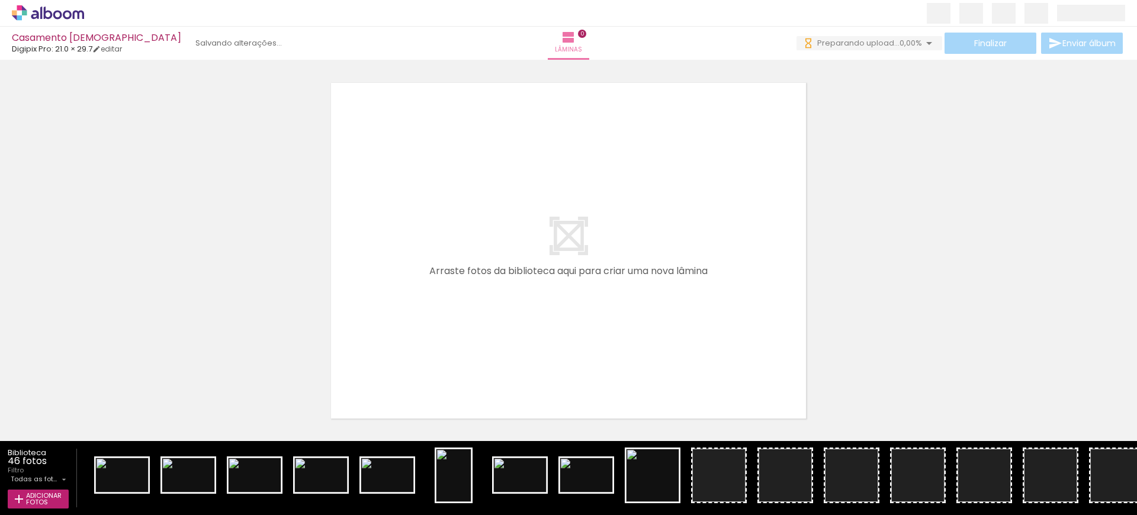
click at [899, 47] on span "0,00%" at bounding box center [910, 42] width 22 height 11
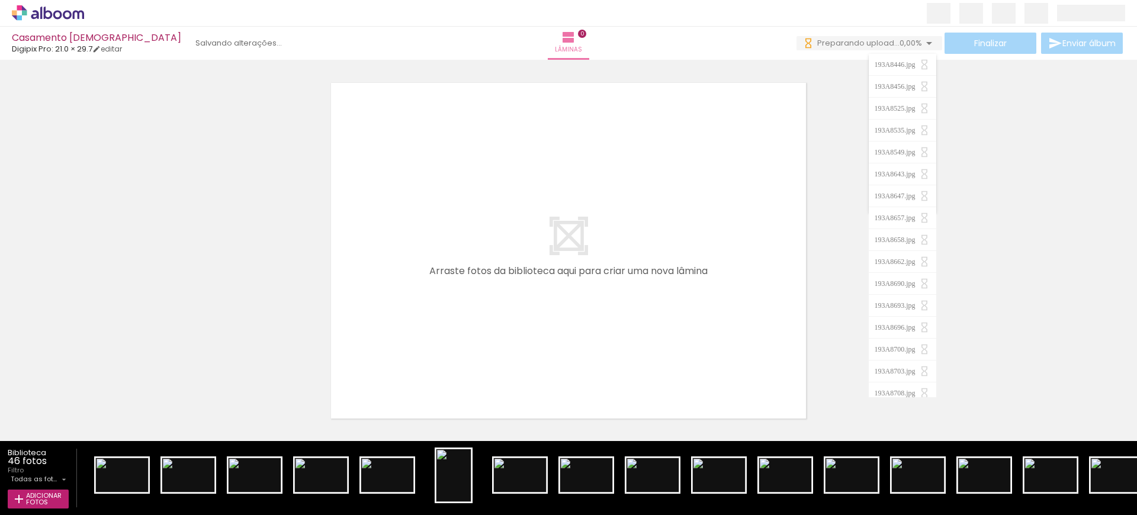
click at [1001, 122] on div at bounding box center [568, 235] width 1137 height 373
drag, startPoint x: 185, startPoint y: 485, endPoint x: 479, endPoint y: 346, distance: 325.3
click at [479, 346] on quentale-workspace at bounding box center [568, 257] width 1137 height 515
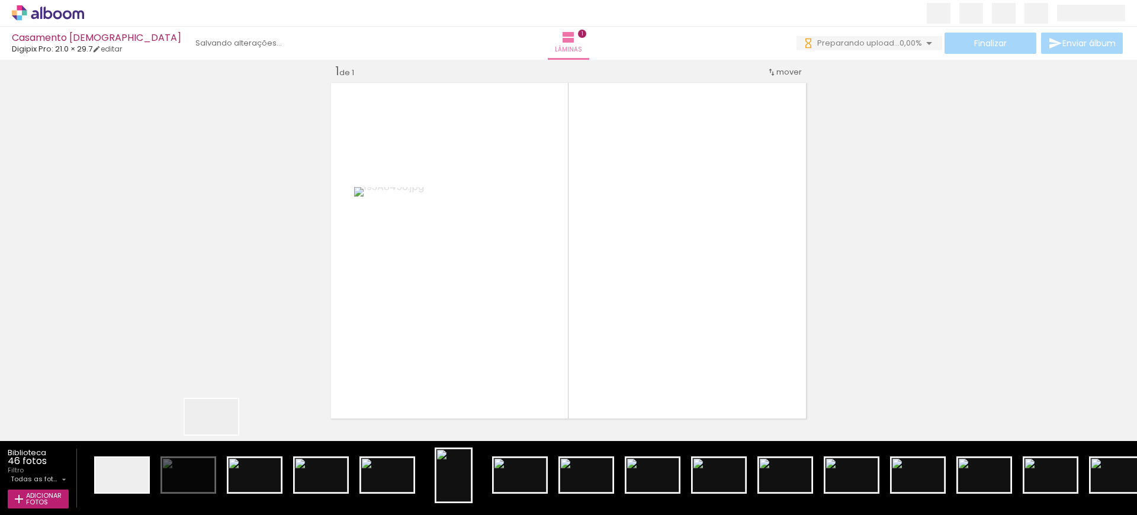
drag, startPoint x: 220, startPoint y: 435, endPoint x: 655, endPoint y: 364, distance: 440.4
click at [655, 364] on quentale-workspace at bounding box center [568, 257] width 1137 height 515
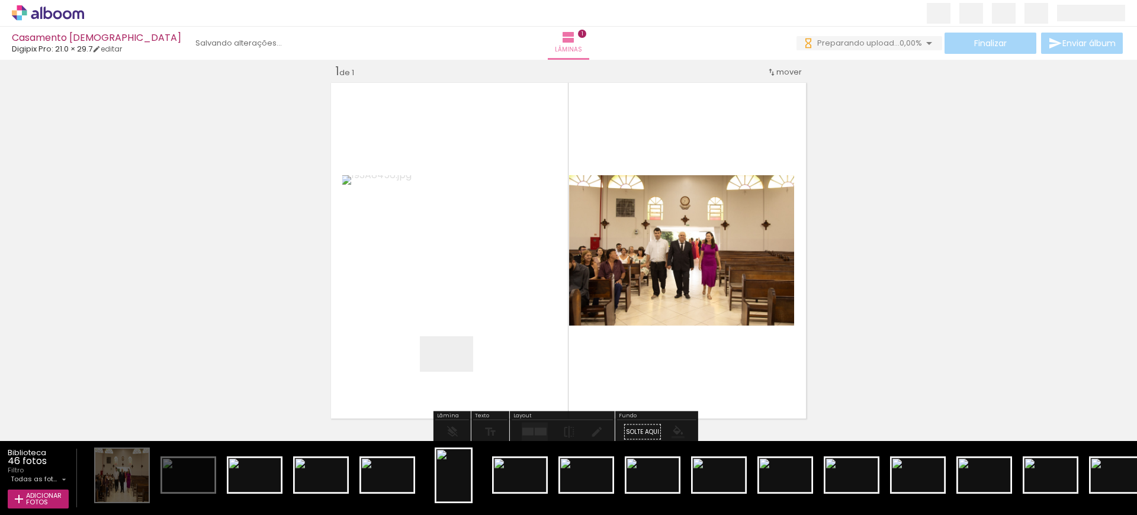
drag, startPoint x: 455, startPoint y: 372, endPoint x: 466, endPoint y: 372, distance: 10.7
click at [466, 372] on quentale-workspace at bounding box center [568, 257] width 1137 height 515
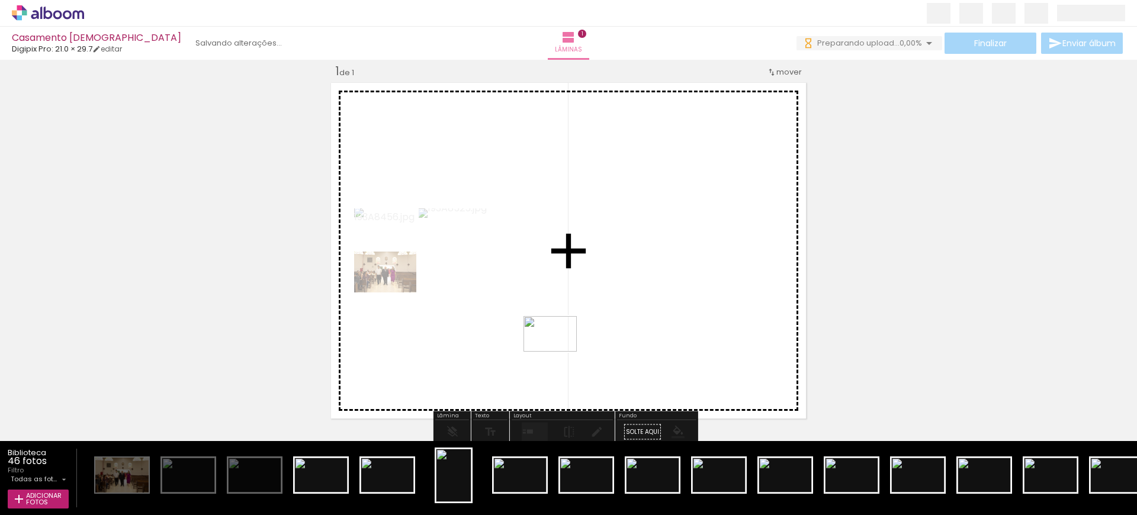
drag, startPoint x: 360, startPoint y: 459, endPoint x: 569, endPoint y: 379, distance: 224.0
click at [560, 352] on quentale-workspace at bounding box center [568, 257] width 1137 height 515
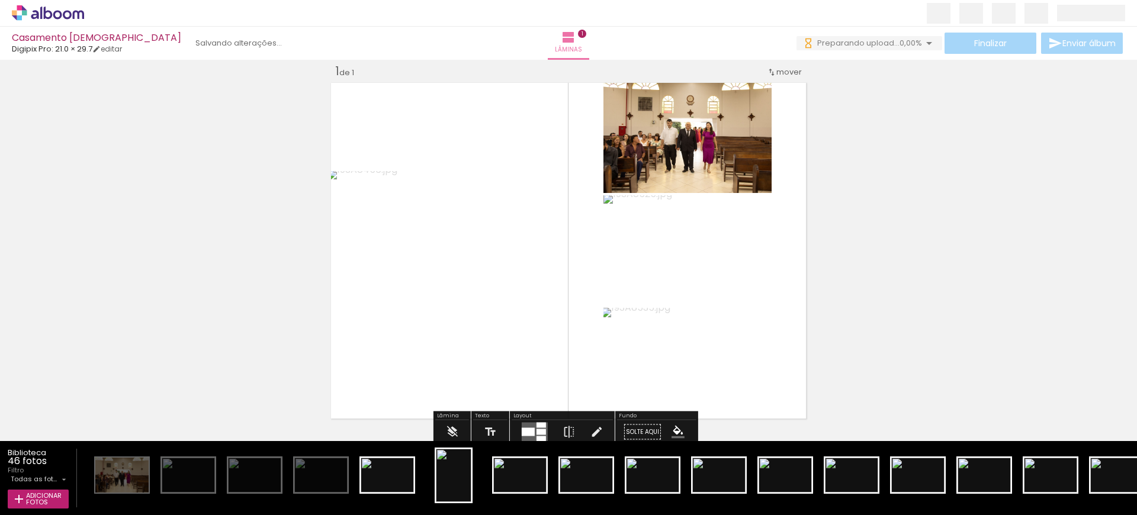
drag, startPoint x: 524, startPoint y: 432, endPoint x: 529, endPoint y: 435, distance: 6.1
click at [523, 432] on div at bounding box center [528, 432] width 13 height 8
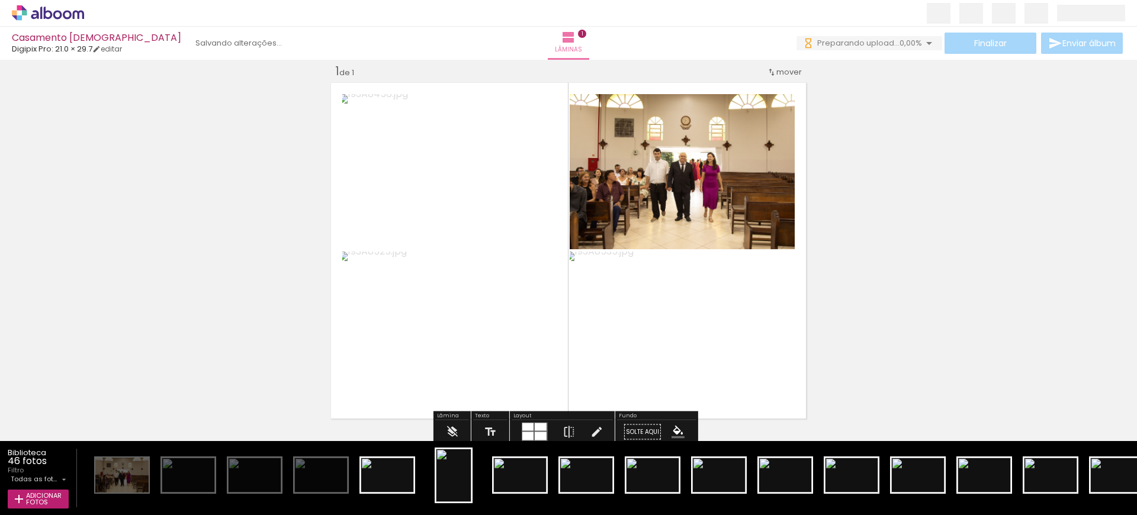
click at [916, 251] on div "Inserir lâmina 1 de 1" at bounding box center [568, 421] width 1137 height 745
click at [963, 305] on div "Inserir lâmina 1 de 1" at bounding box center [568, 421] width 1137 height 745
click at [936, 285] on div "Inserir lâmina 1 de 1" at bounding box center [568, 421] width 1137 height 745
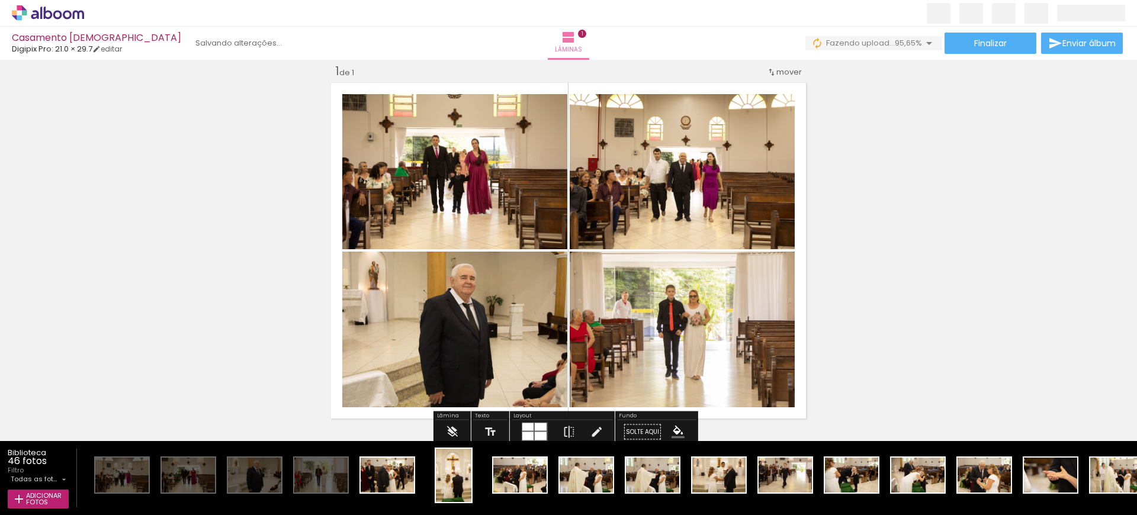
click at [911, 270] on div "Inserir lâmina 1 de 1" at bounding box center [568, 421] width 1137 height 745
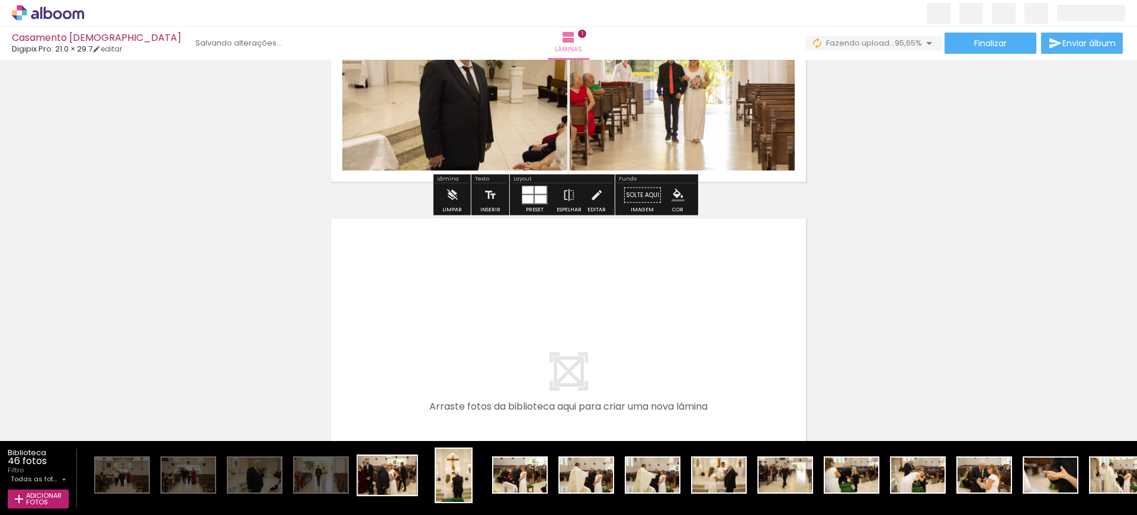
scroll to position [252, 0]
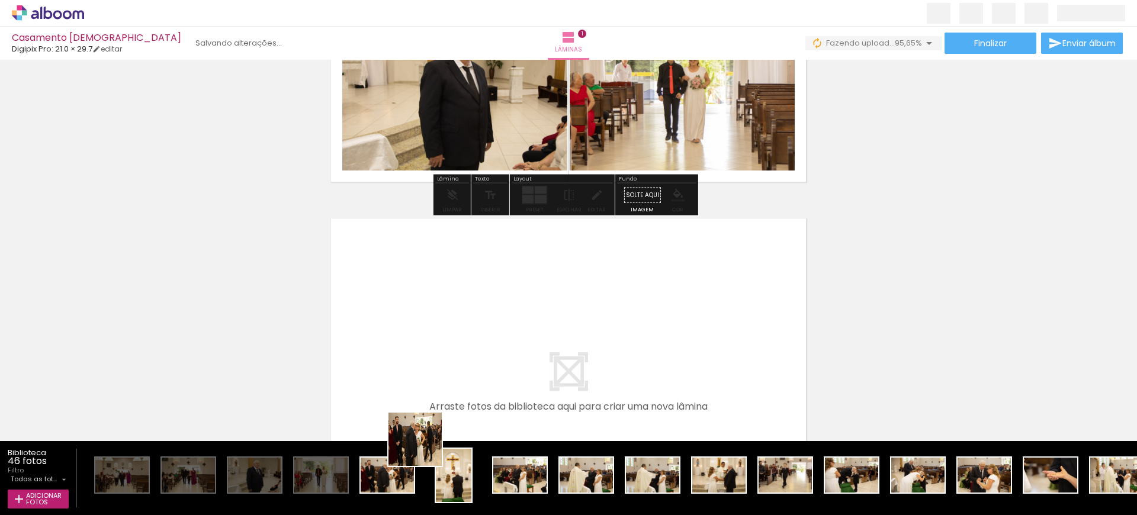
drag, startPoint x: 387, startPoint y: 481, endPoint x: 486, endPoint y: 477, distance: 99.6
click at [491, 385] on quentale-workspace at bounding box center [568, 257] width 1137 height 515
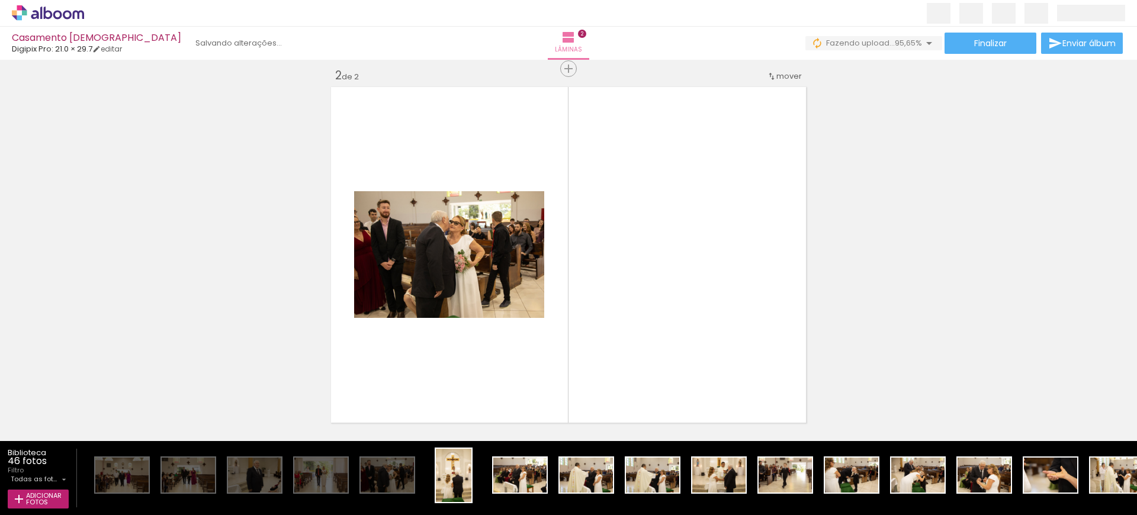
scroll to position [387, 0]
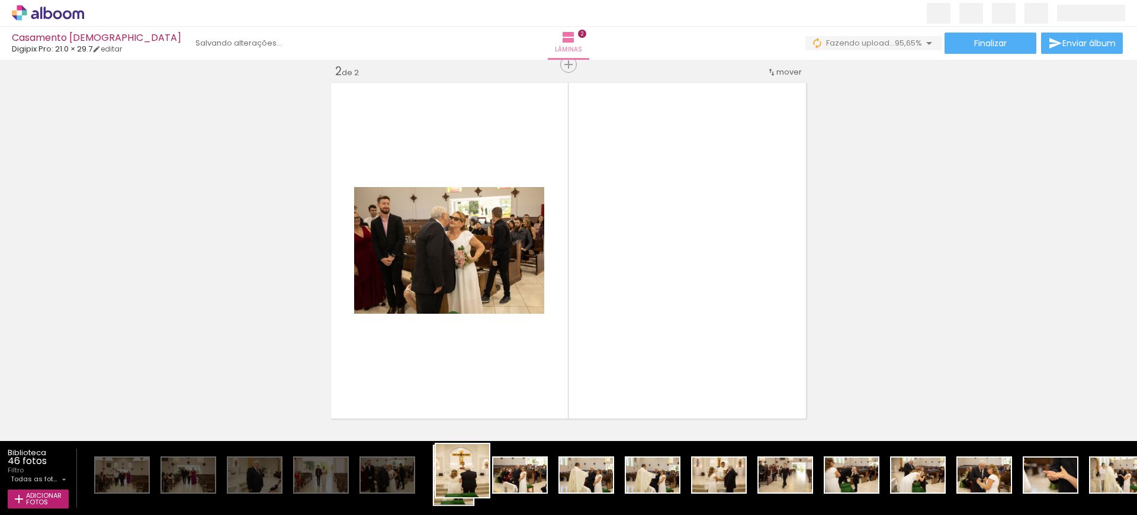
drag, startPoint x: 474, startPoint y: 485, endPoint x: 471, endPoint y: 480, distance: 6.1
click at [471, 480] on quentale-thumb at bounding box center [453, 475] width 66 height 68
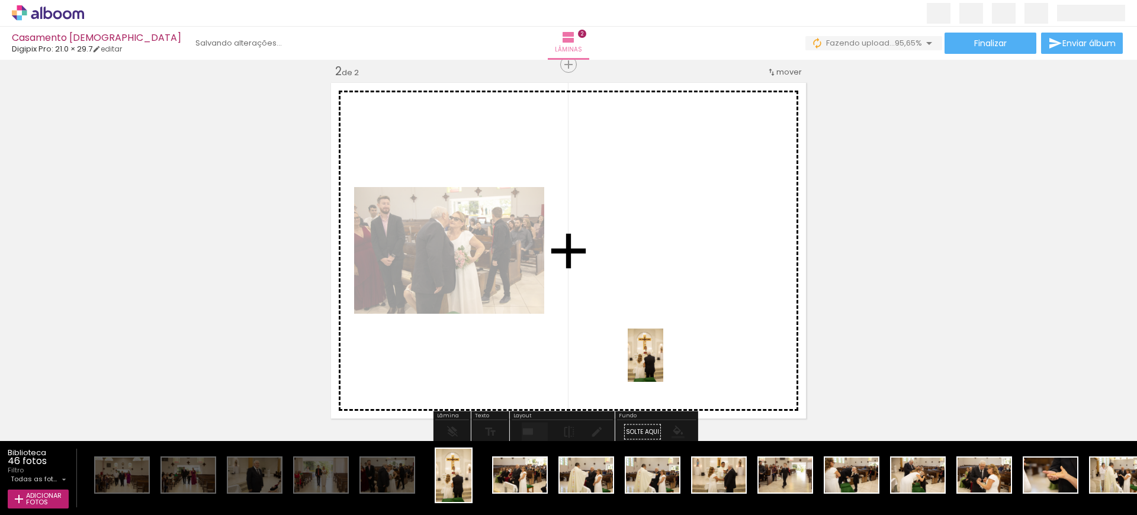
drag, startPoint x: 459, startPoint y: 483, endPoint x: 663, endPoint y: 364, distance: 235.6
click at [663, 364] on quentale-workspace at bounding box center [568, 257] width 1137 height 515
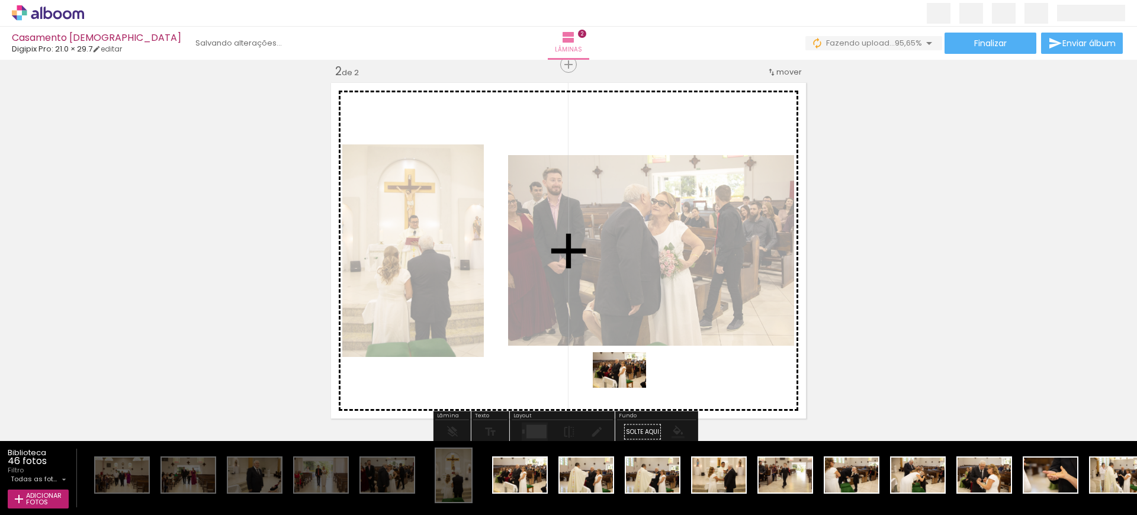
drag, startPoint x: 517, startPoint y: 488, endPoint x: 638, endPoint y: 377, distance: 164.7
click at [638, 377] on quentale-workspace at bounding box center [568, 257] width 1137 height 515
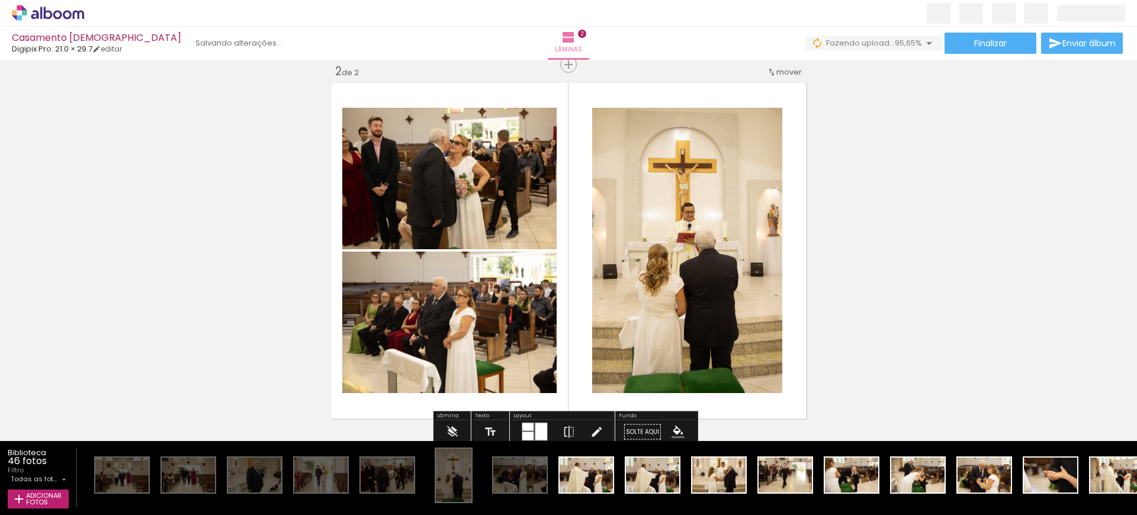
click at [897, 348] on div "Inserir lâmina 1 de 2 Inserir lâmina 2 de 2" at bounding box center [568, 236] width 1137 height 1118
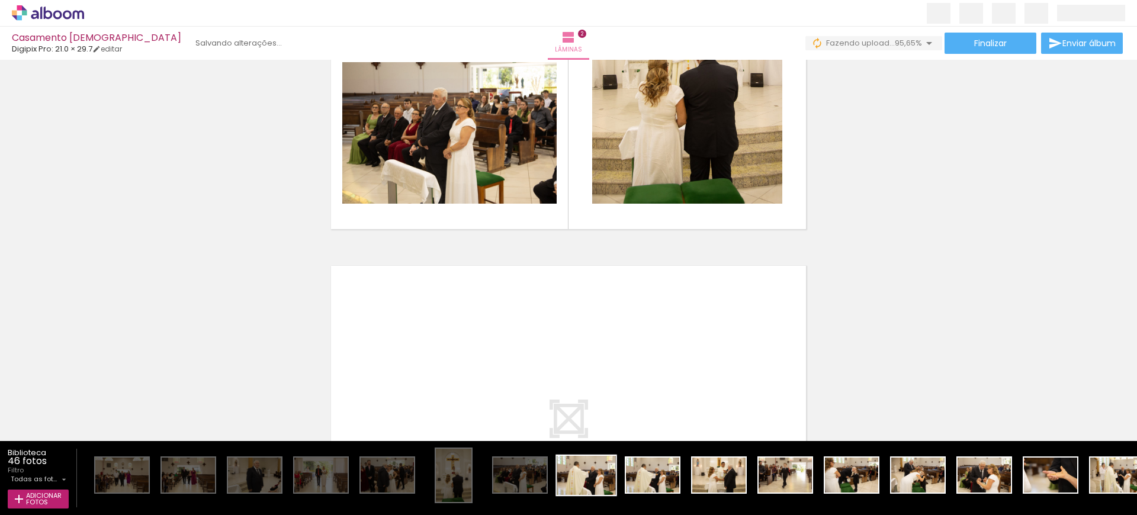
scroll to position [600, 0]
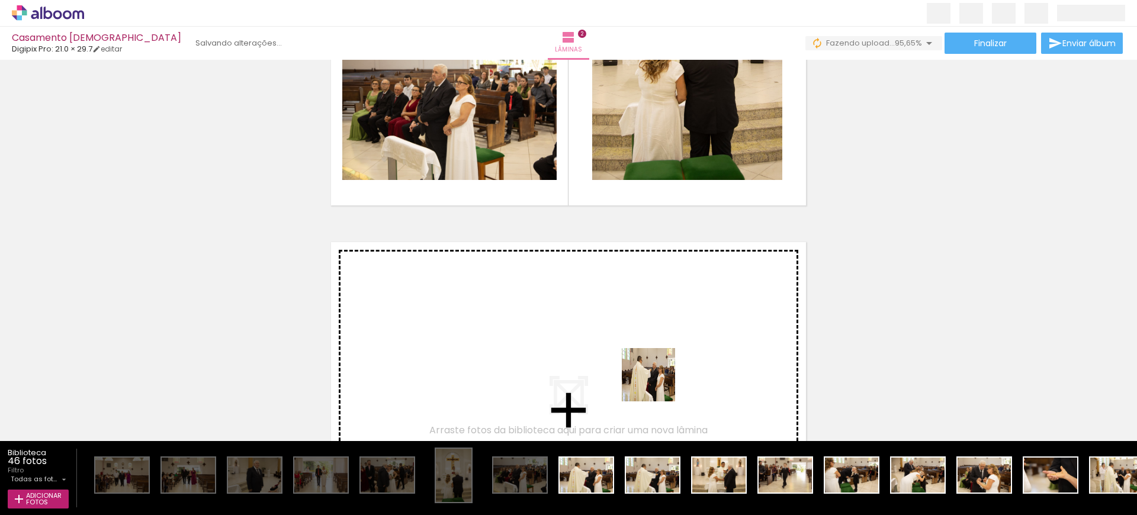
drag, startPoint x: 597, startPoint y: 468, endPoint x: 658, endPoint y: 378, distance: 109.2
click at [658, 378] on quentale-workspace at bounding box center [568, 257] width 1137 height 515
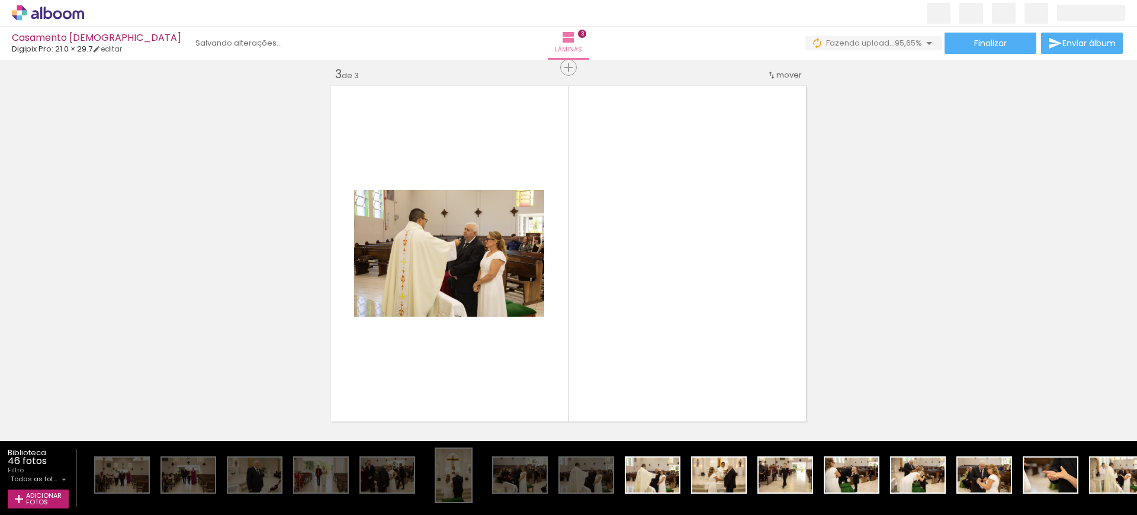
scroll to position [760, 0]
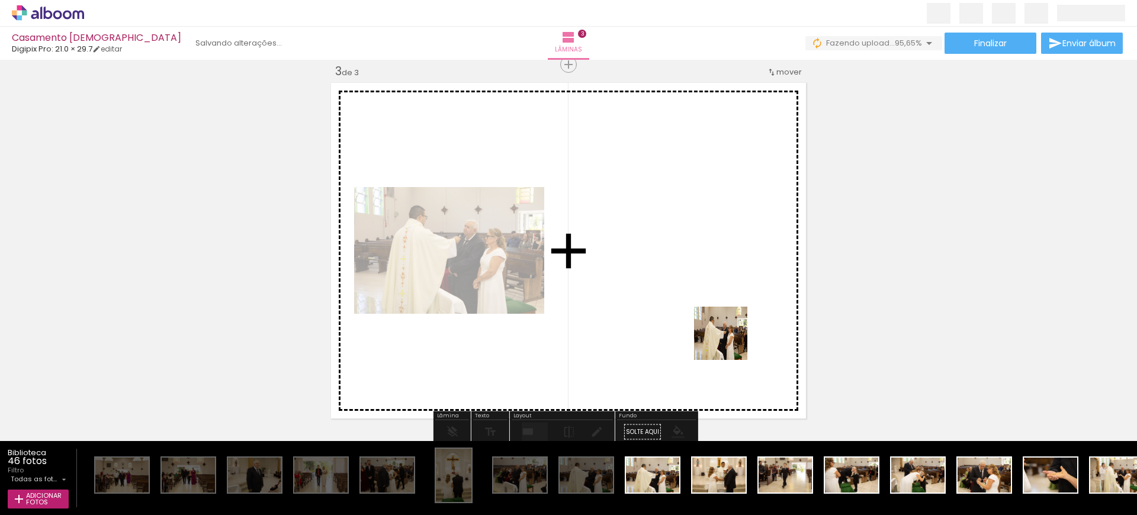
drag, startPoint x: 664, startPoint y: 463, endPoint x: 731, endPoint y: 337, distance: 142.5
click at [731, 337] on quentale-workspace at bounding box center [568, 257] width 1137 height 515
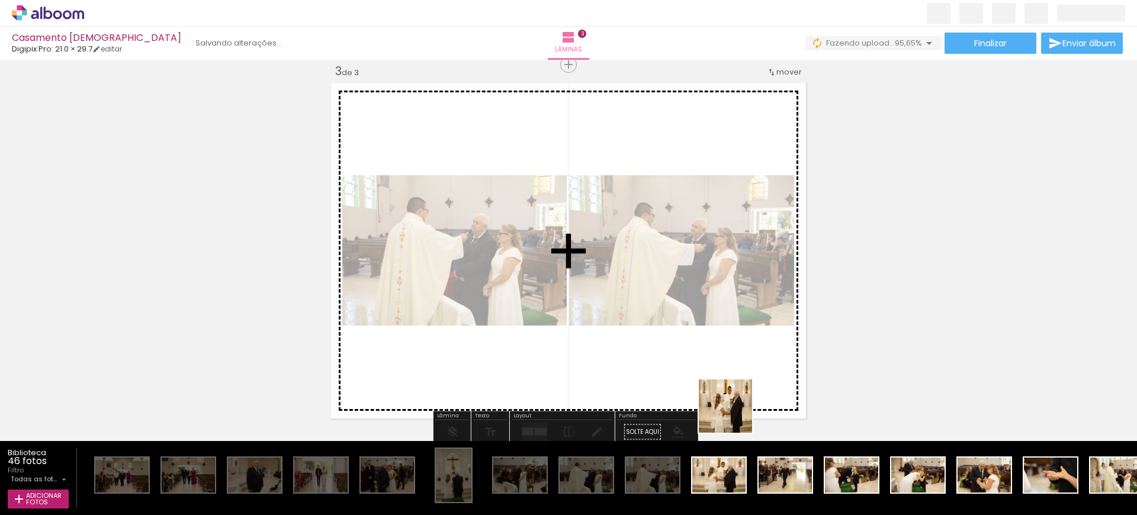
drag, startPoint x: 716, startPoint y: 478, endPoint x: 738, endPoint y: 376, distance: 104.8
click at [738, 376] on quentale-workspace at bounding box center [568, 257] width 1137 height 515
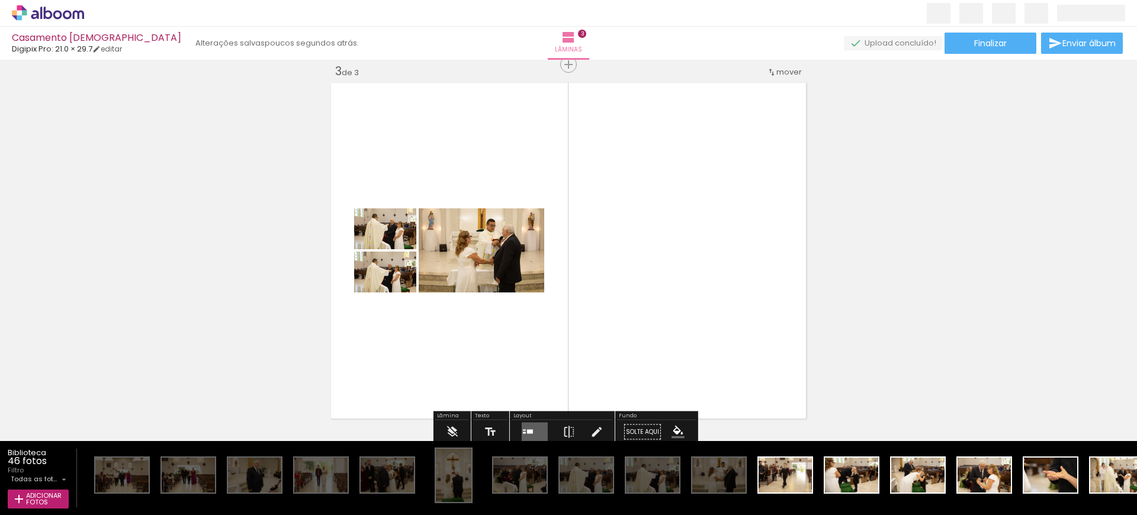
click at [531, 434] on quentale-layouter at bounding box center [535, 432] width 26 height 19
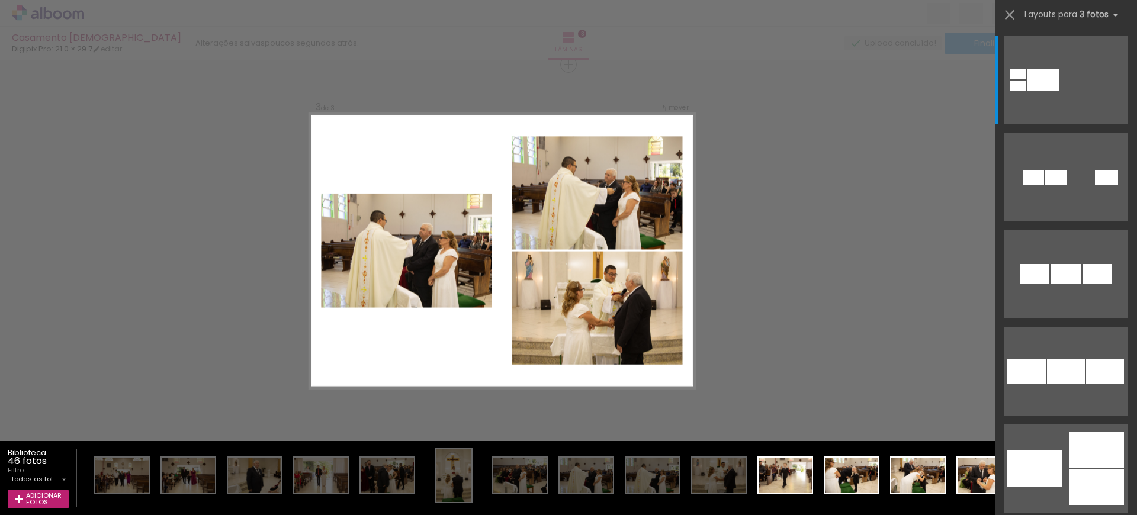
scroll to position [464, 0]
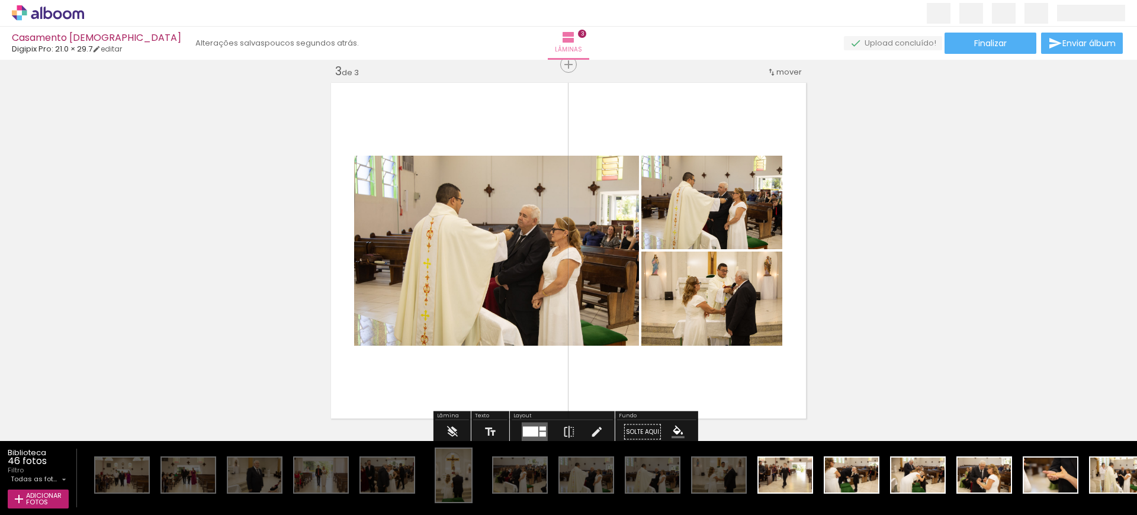
click at [967, 369] on div "Inserir lâmina 1 de 3 Inserir lâmina 2 de 3 Inserir lâmina 3 de 3" at bounding box center [568, 49] width 1137 height 1490
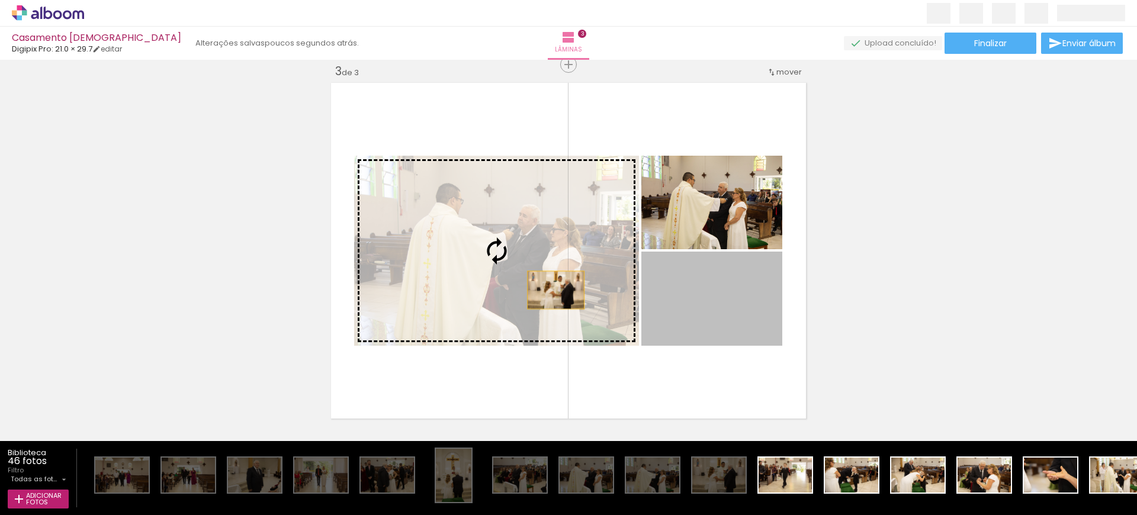
drag, startPoint x: 728, startPoint y: 310, endPoint x: 551, endPoint y: 290, distance: 177.6
click at [0, 0] on slot at bounding box center [0, 0] width 0 height 0
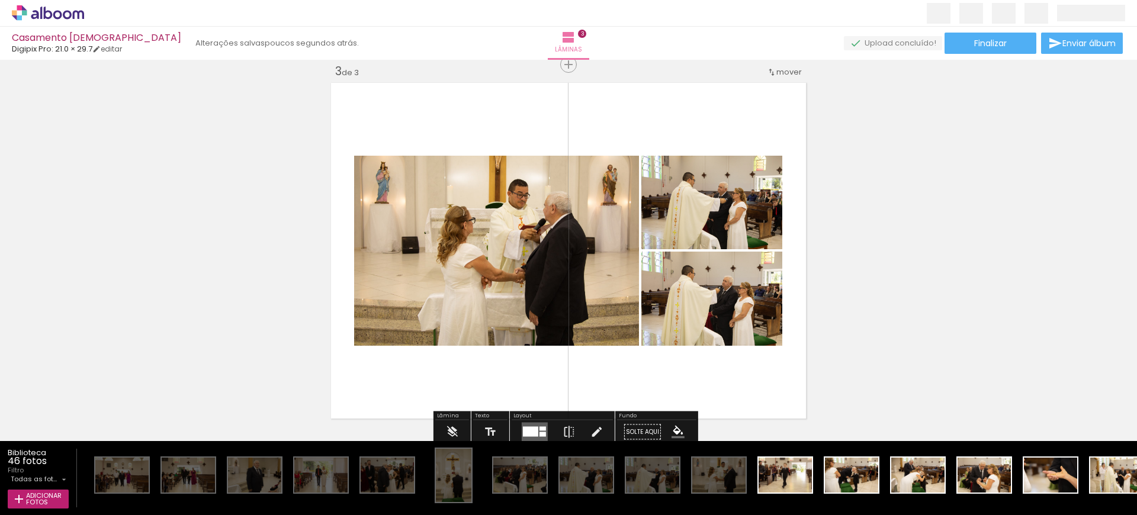
click at [933, 324] on div "Inserir lâmina 1 de 3 Inserir lâmina 2 de 3 Inserir lâmina 3 de 3" at bounding box center [568, 49] width 1137 height 1490
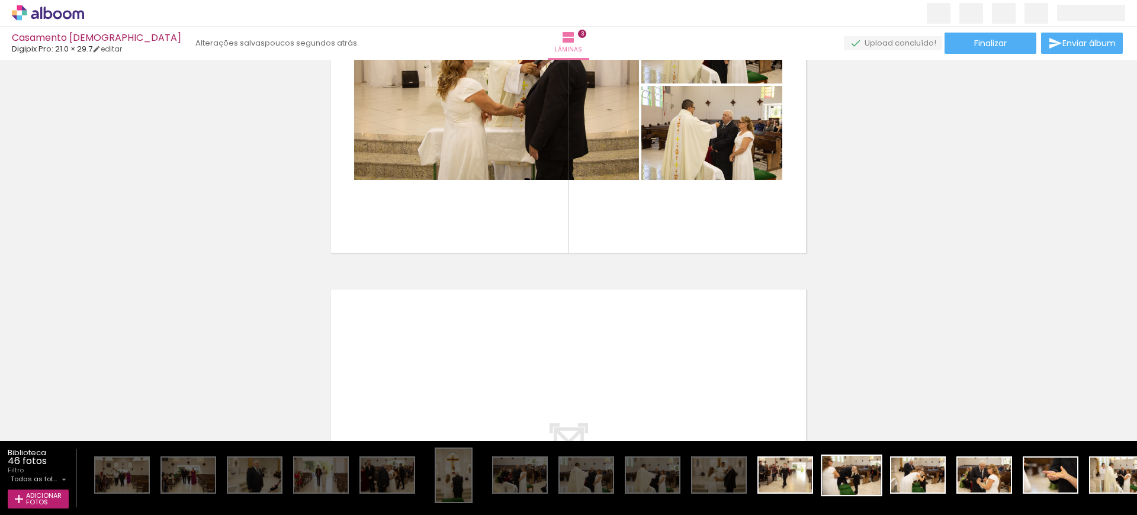
scroll to position [949, 0]
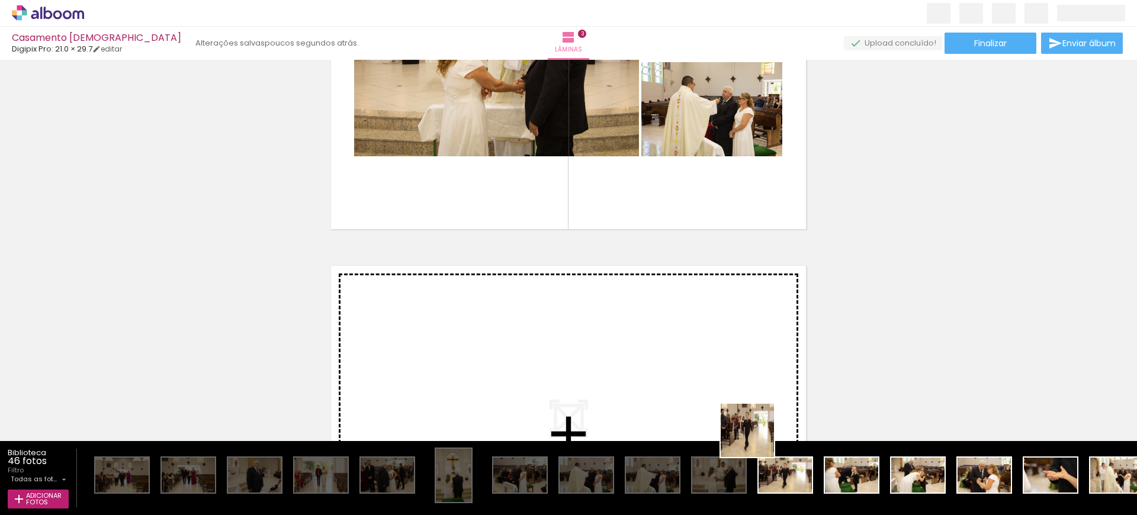
drag, startPoint x: 786, startPoint y: 465, endPoint x: 671, endPoint y: 382, distance: 141.8
click at [671, 382] on quentale-workspace at bounding box center [568, 257] width 1137 height 515
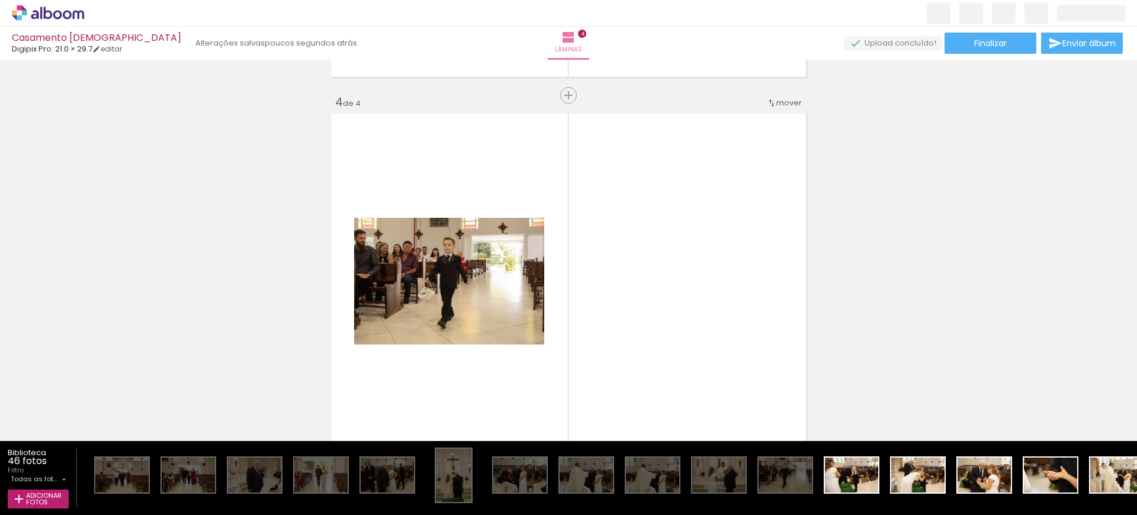
scroll to position [1132, 0]
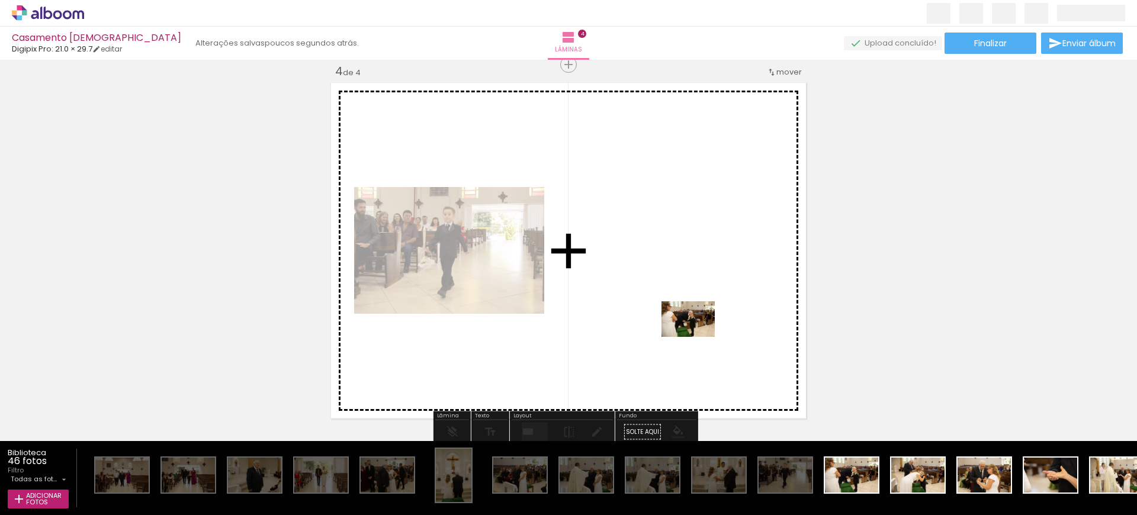
drag, startPoint x: 844, startPoint y: 477, endPoint x: 697, endPoint y: 337, distance: 203.5
click at [697, 337] on quentale-workspace at bounding box center [568, 257] width 1137 height 515
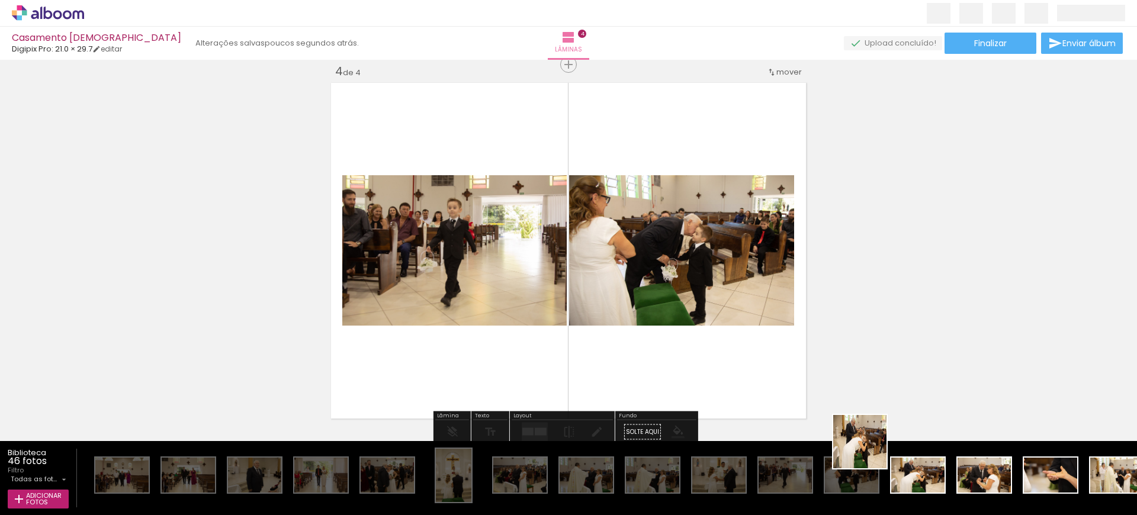
drag, startPoint x: 917, startPoint y: 480, endPoint x: 687, endPoint y: 355, distance: 261.7
click at [687, 355] on quentale-workspace at bounding box center [568, 257] width 1137 height 515
